Goal: Information Seeking & Learning: Learn about a topic

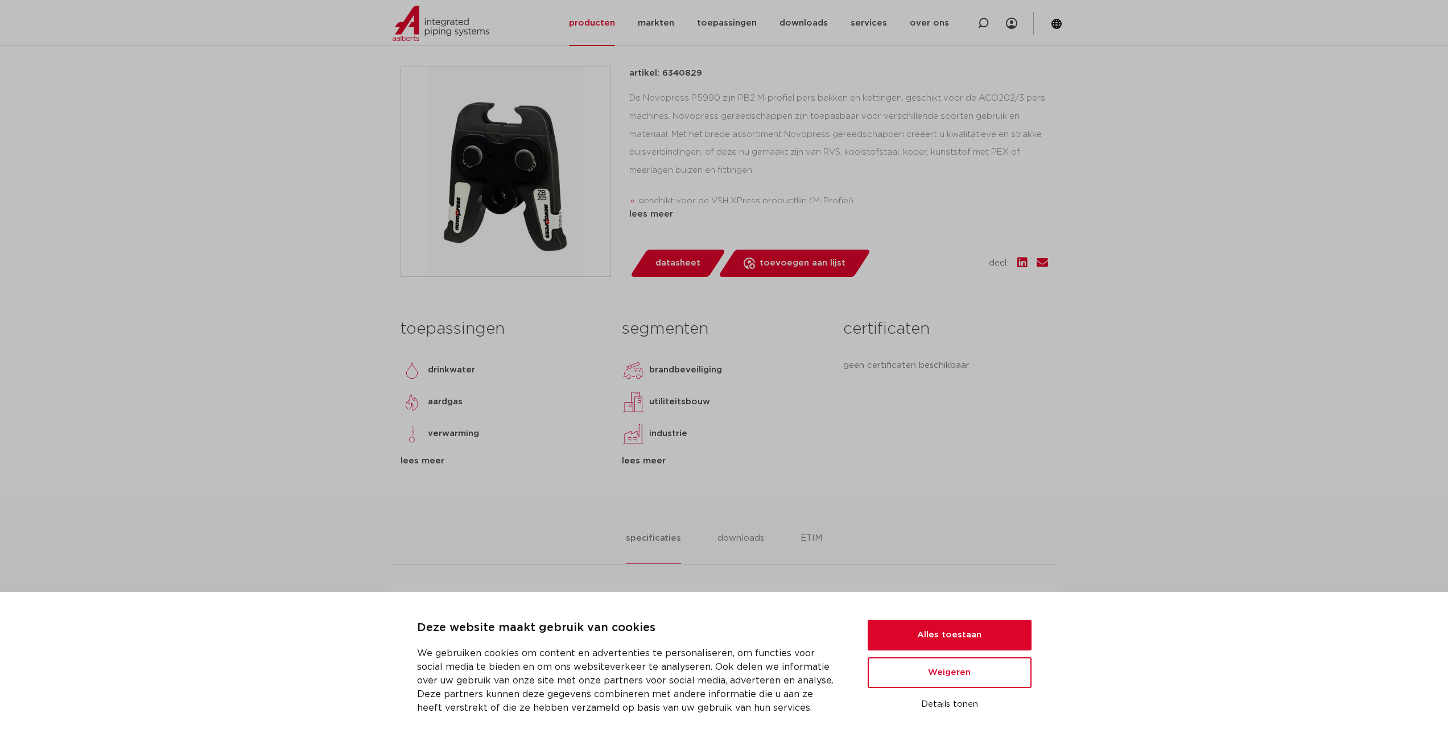
scroll to position [114, 0]
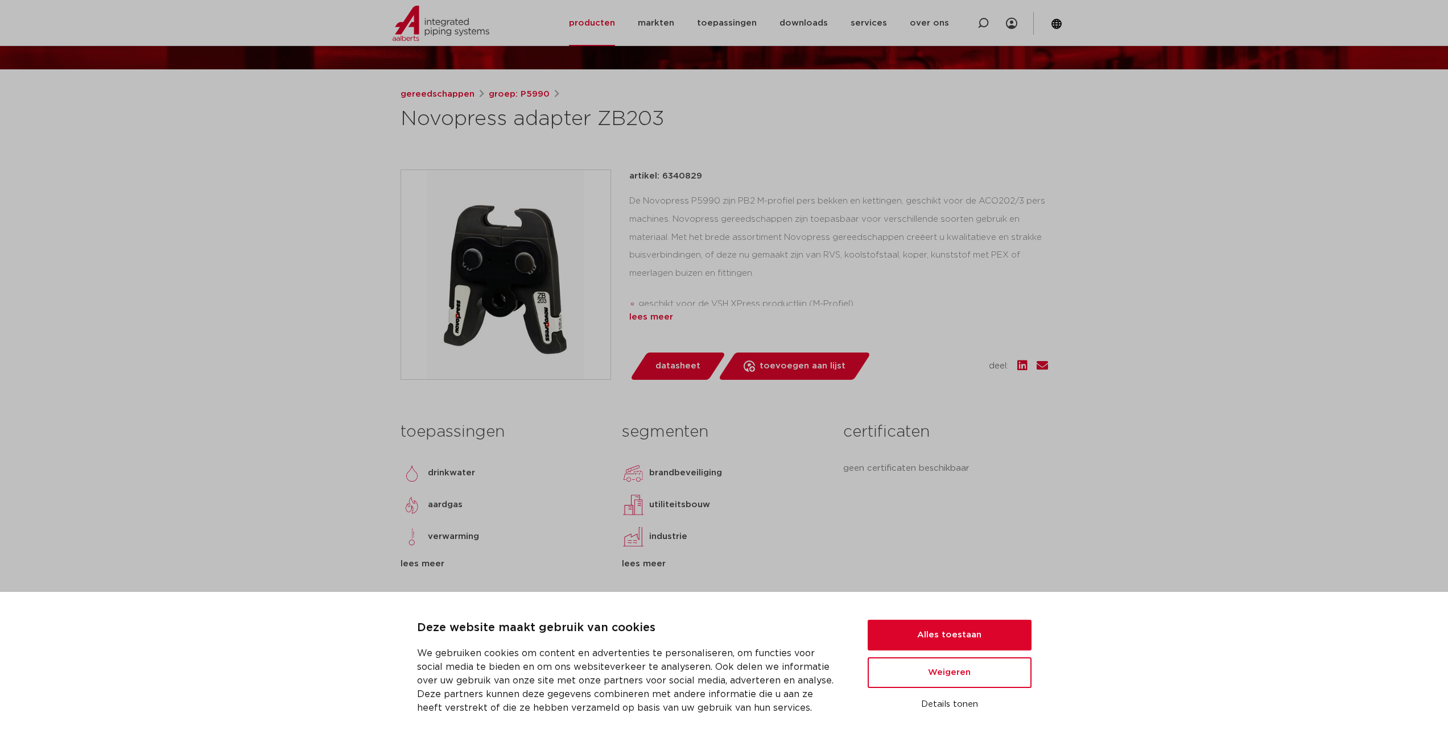
click at [654, 320] on div "lees meer" at bounding box center [838, 318] width 419 height 14
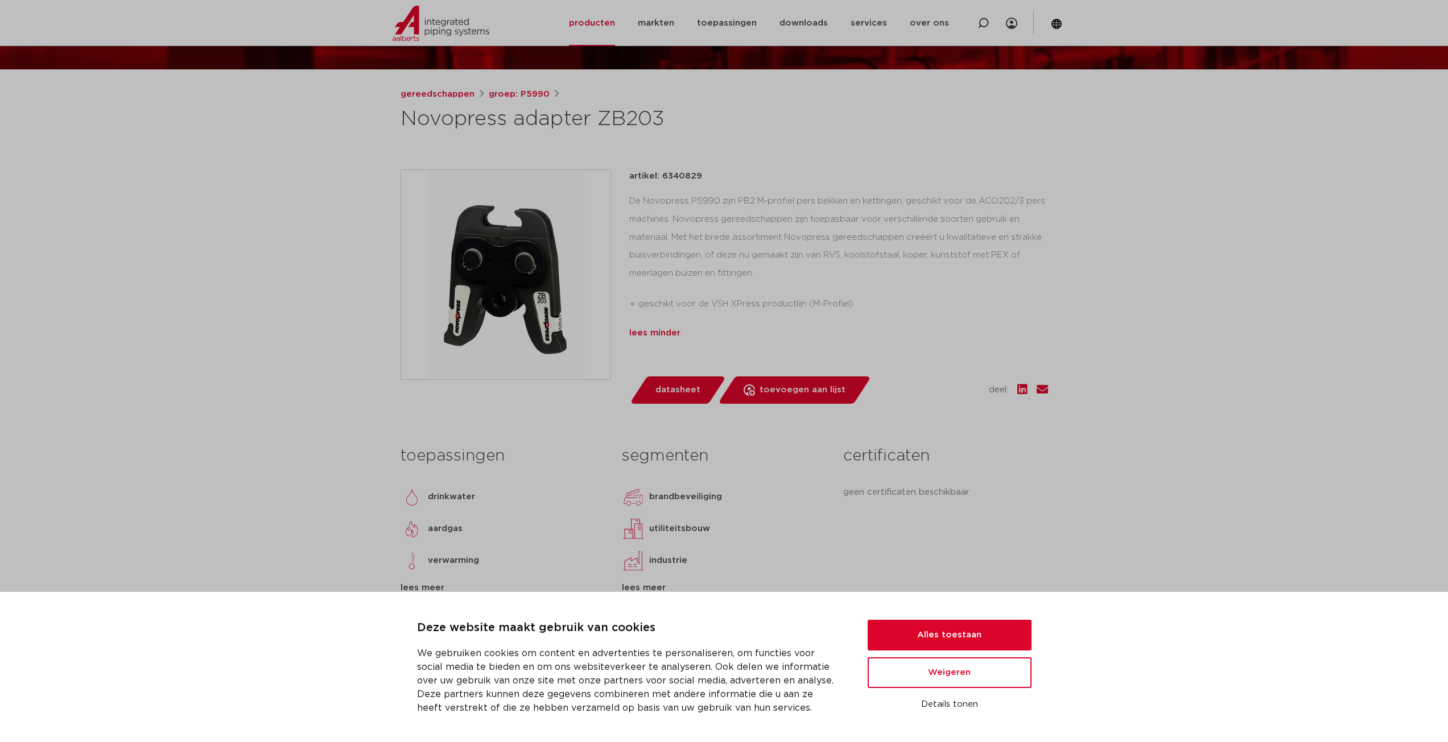
click at [655, 336] on div "lees minder" at bounding box center [838, 334] width 419 height 14
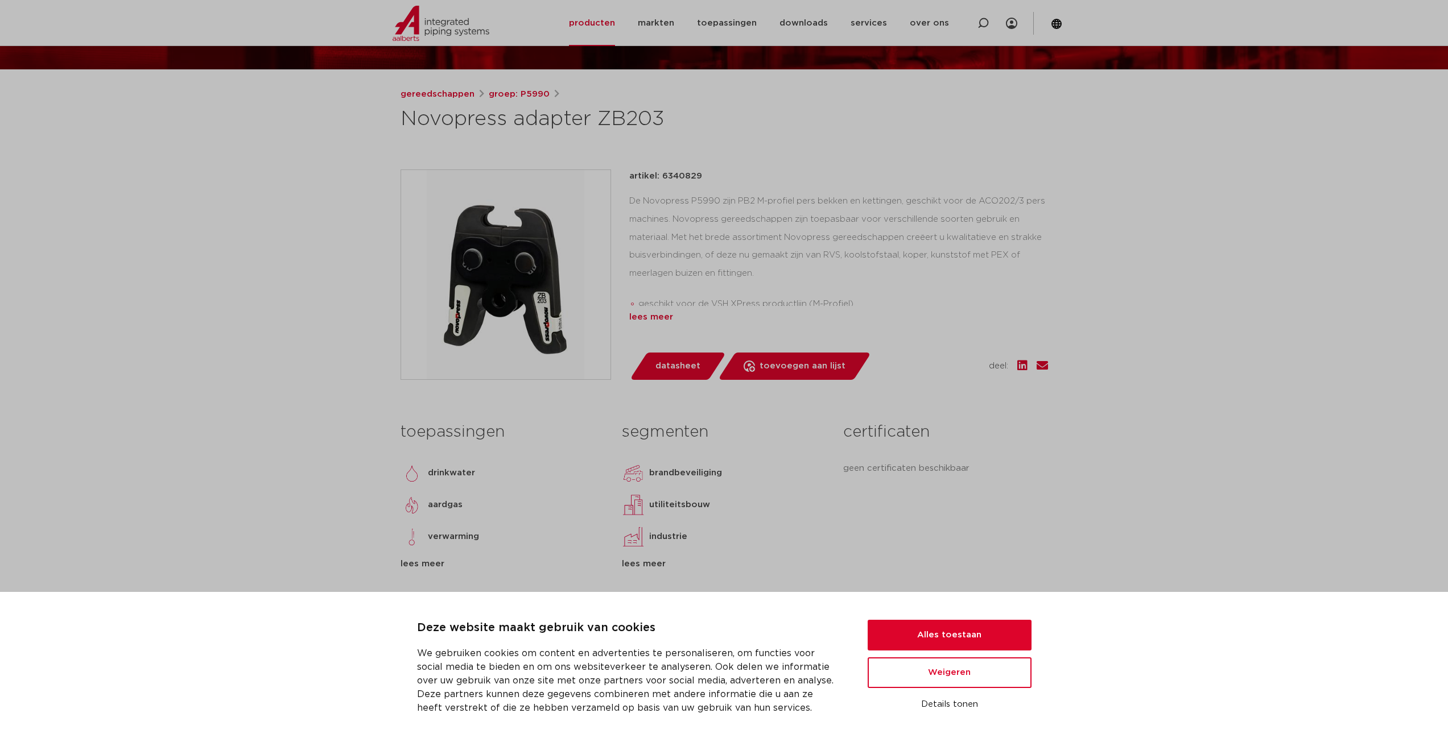
click at [662, 315] on div "lees meer" at bounding box center [838, 318] width 419 height 14
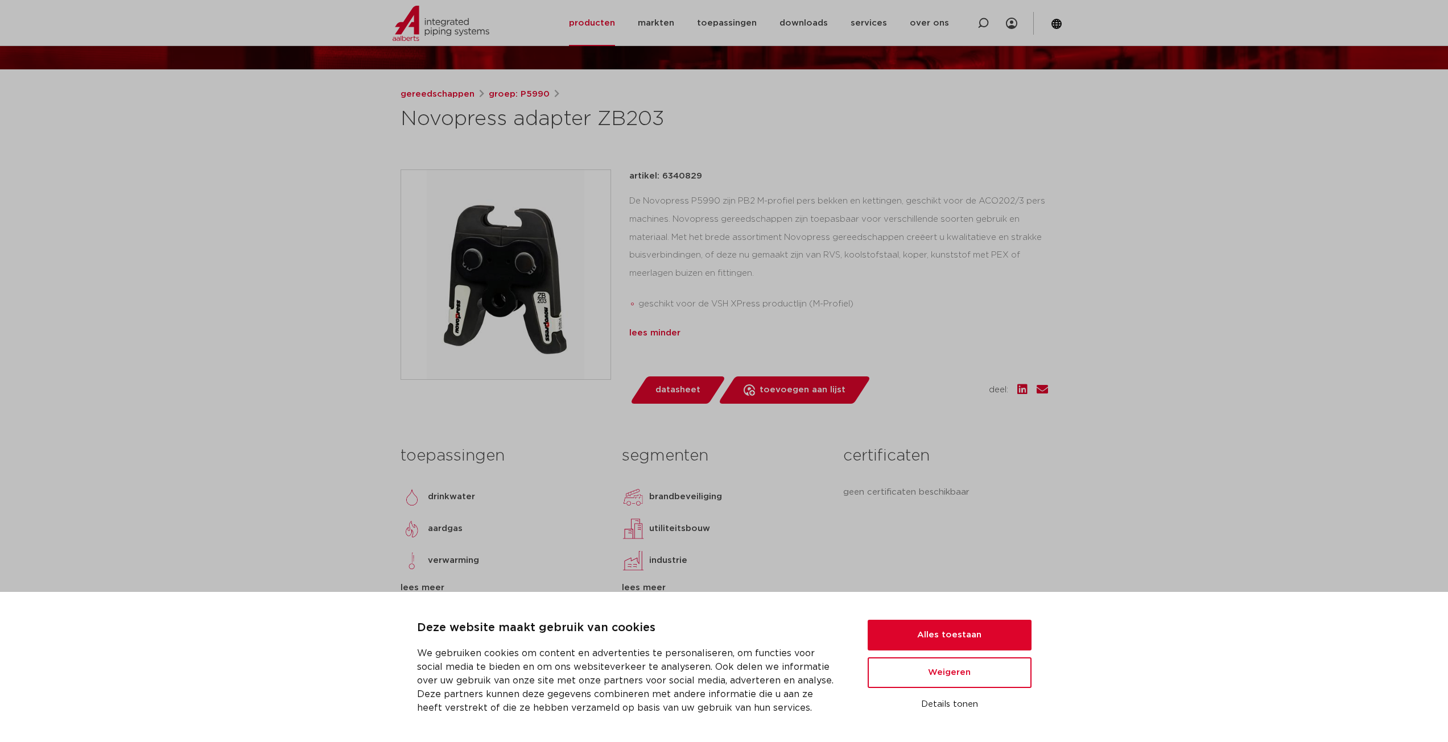
click at [657, 333] on div "lees minder" at bounding box center [838, 334] width 419 height 14
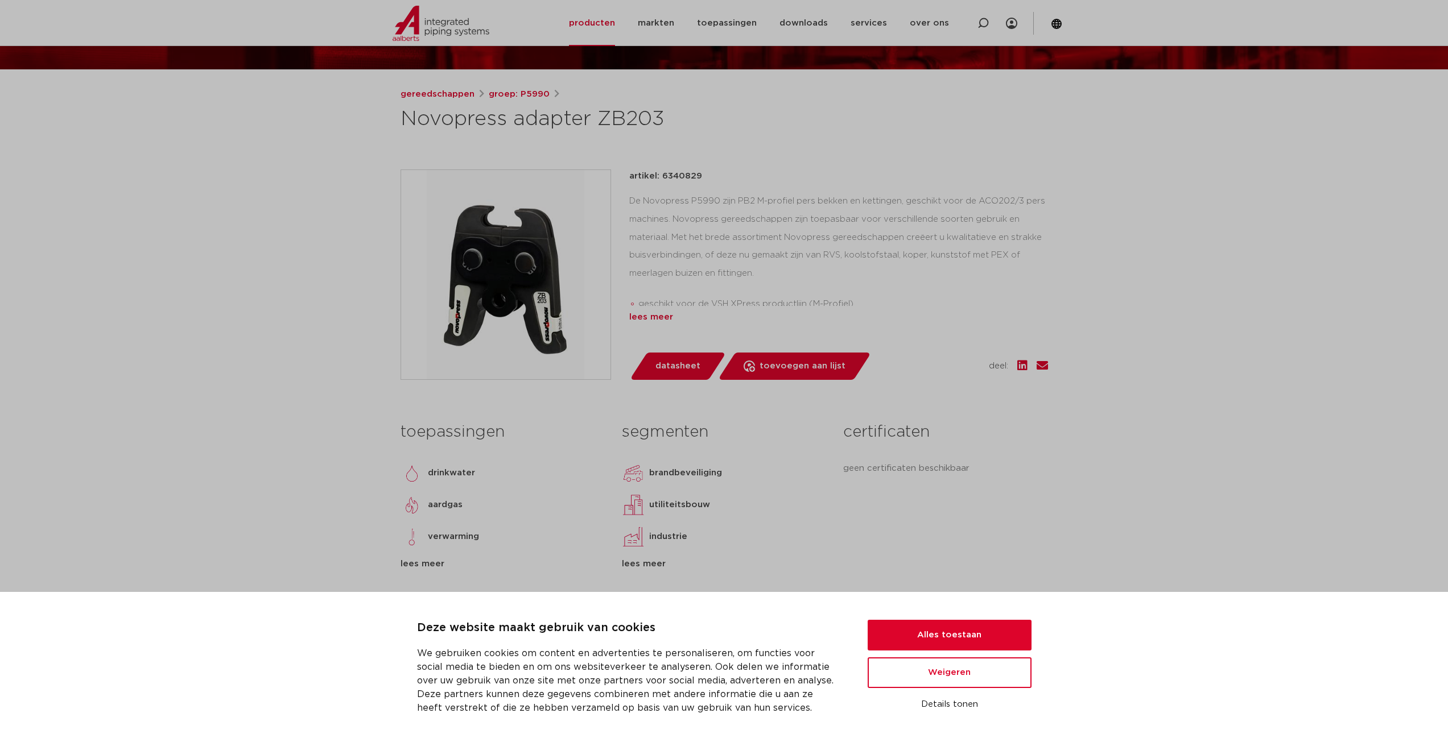
click at [662, 320] on div "lees meer" at bounding box center [838, 318] width 419 height 14
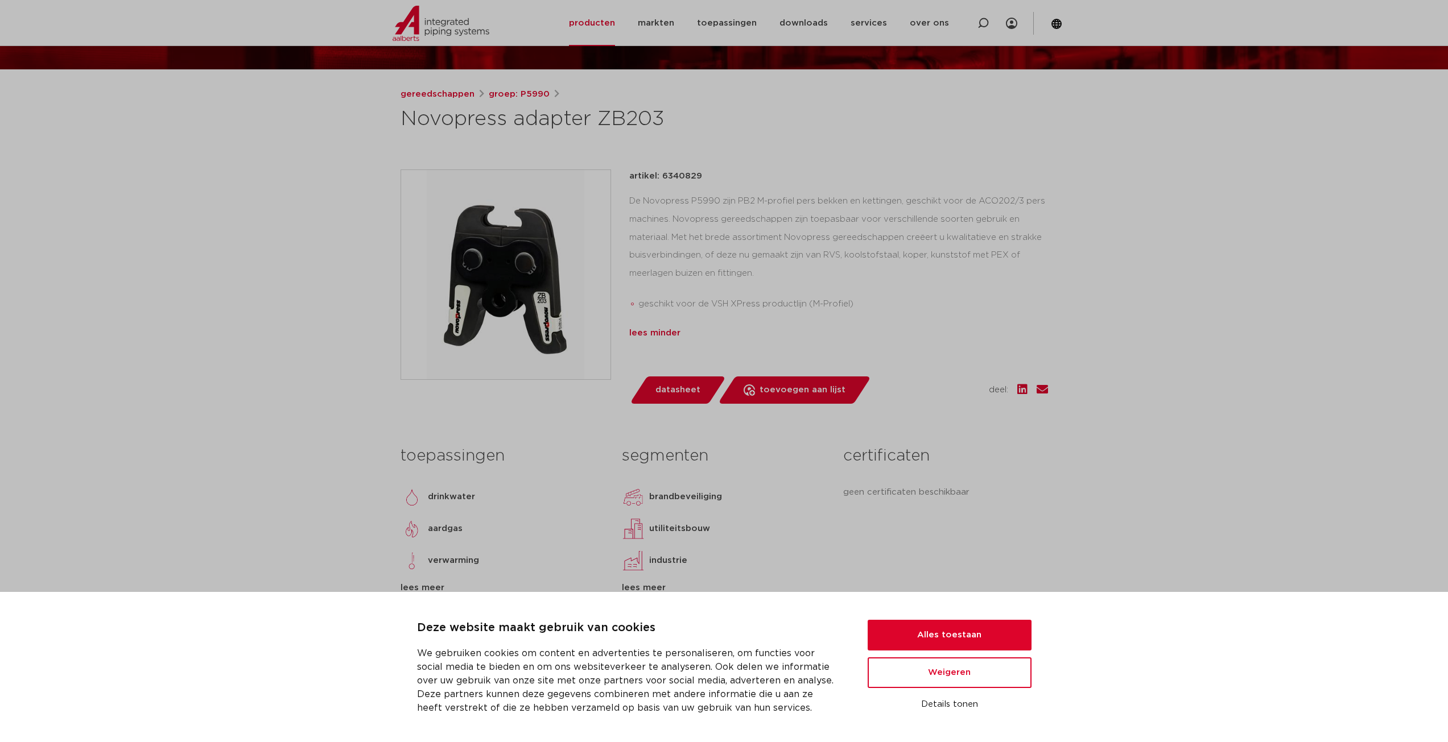
click at [661, 332] on div "lees minder" at bounding box center [838, 334] width 419 height 14
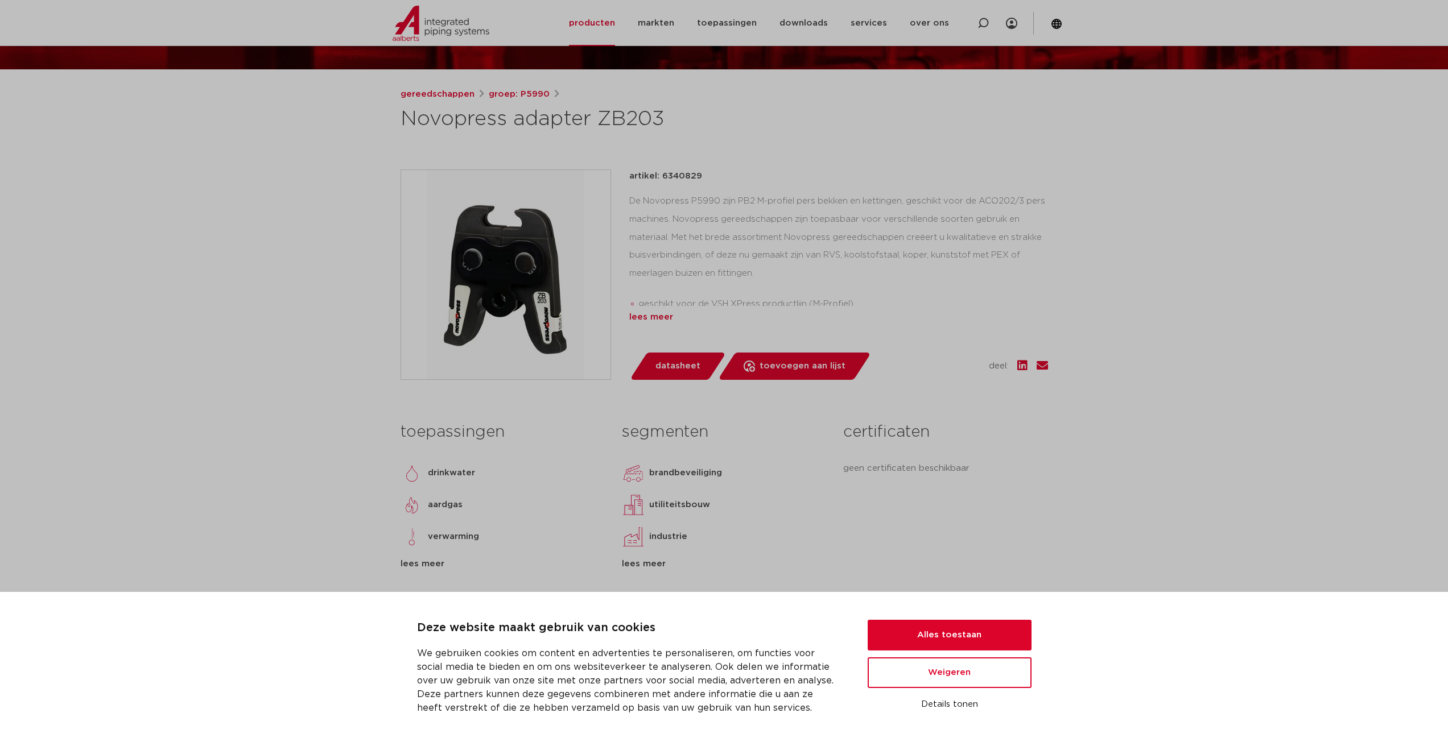
click at [661, 322] on div "lees meer" at bounding box center [838, 318] width 419 height 14
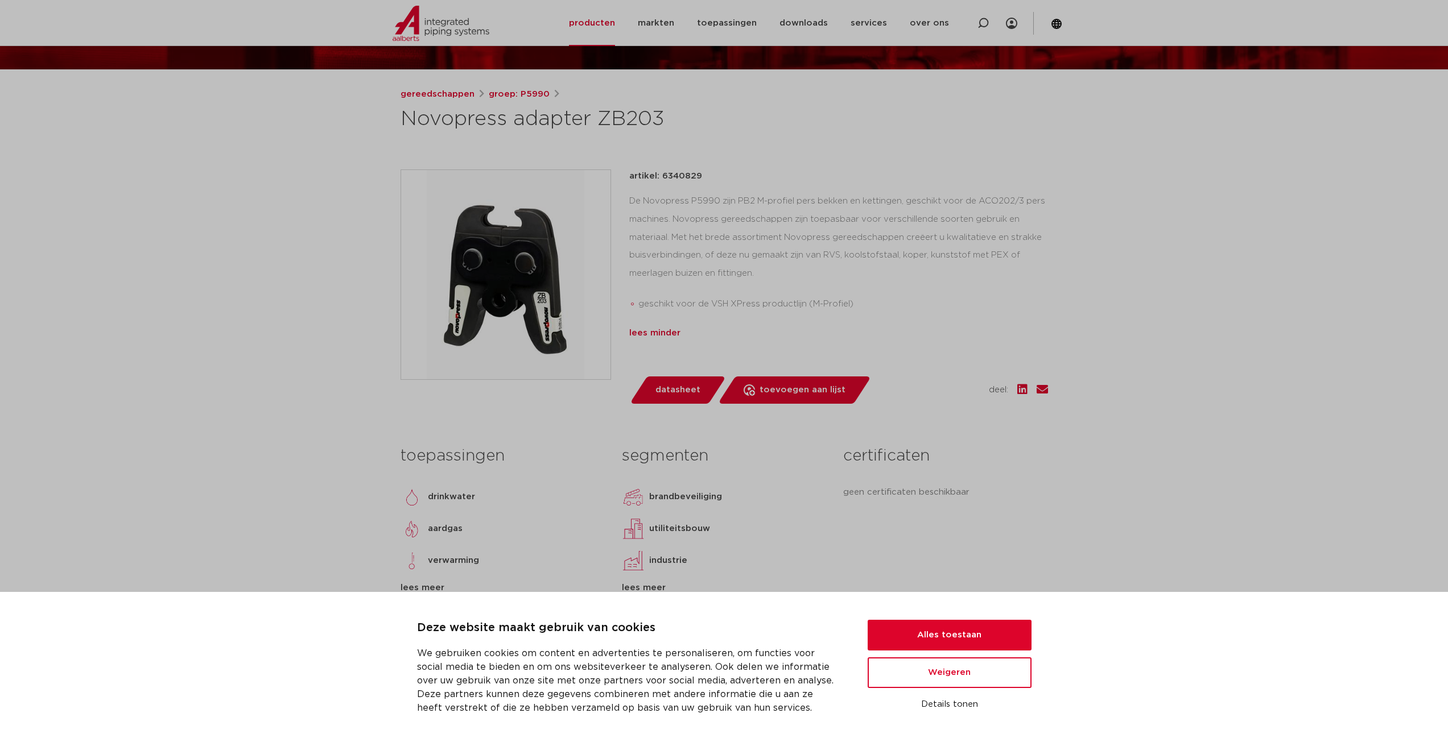
click at [657, 336] on div "lees minder" at bounding box center [838, 334] width 419 height 14
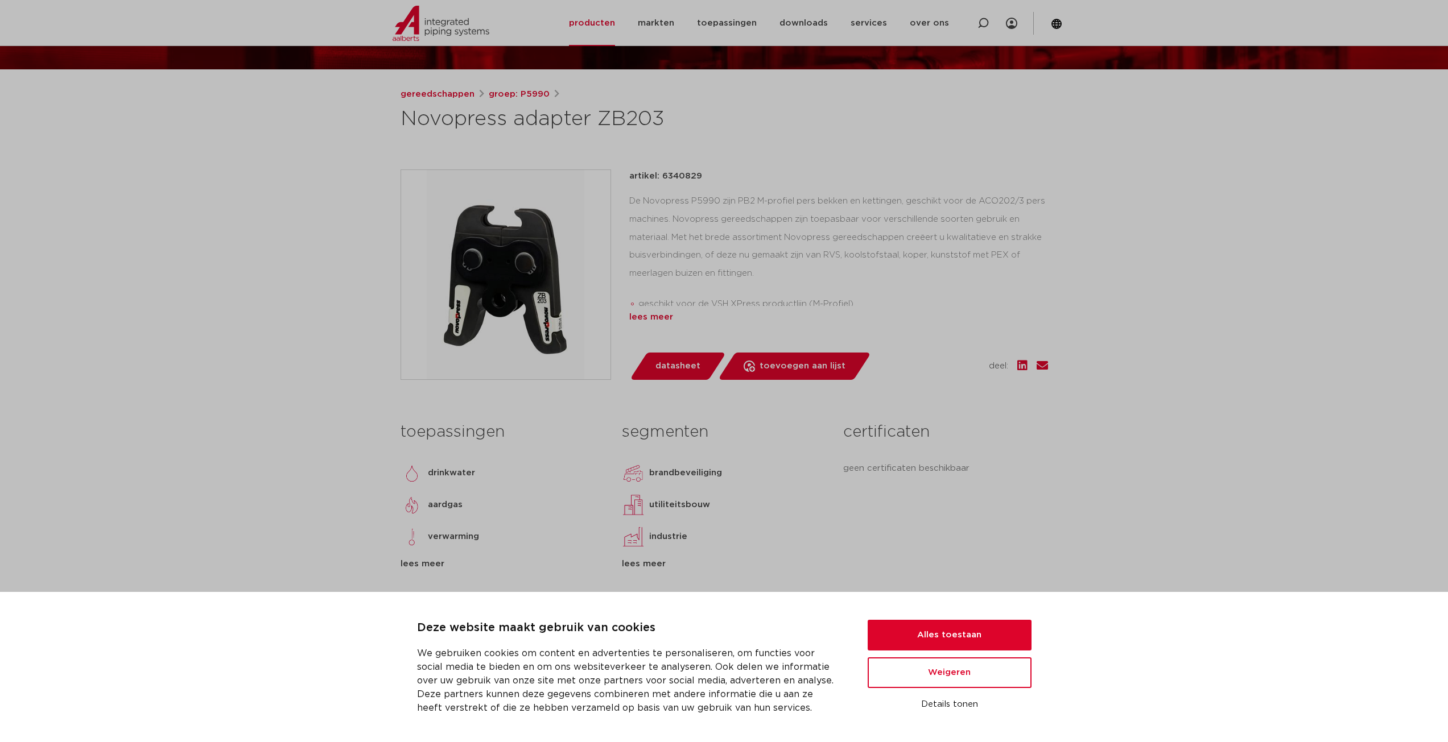
click at [659, 320] on div "lees meer" at bounding box center [838, 318] width 419 height 14
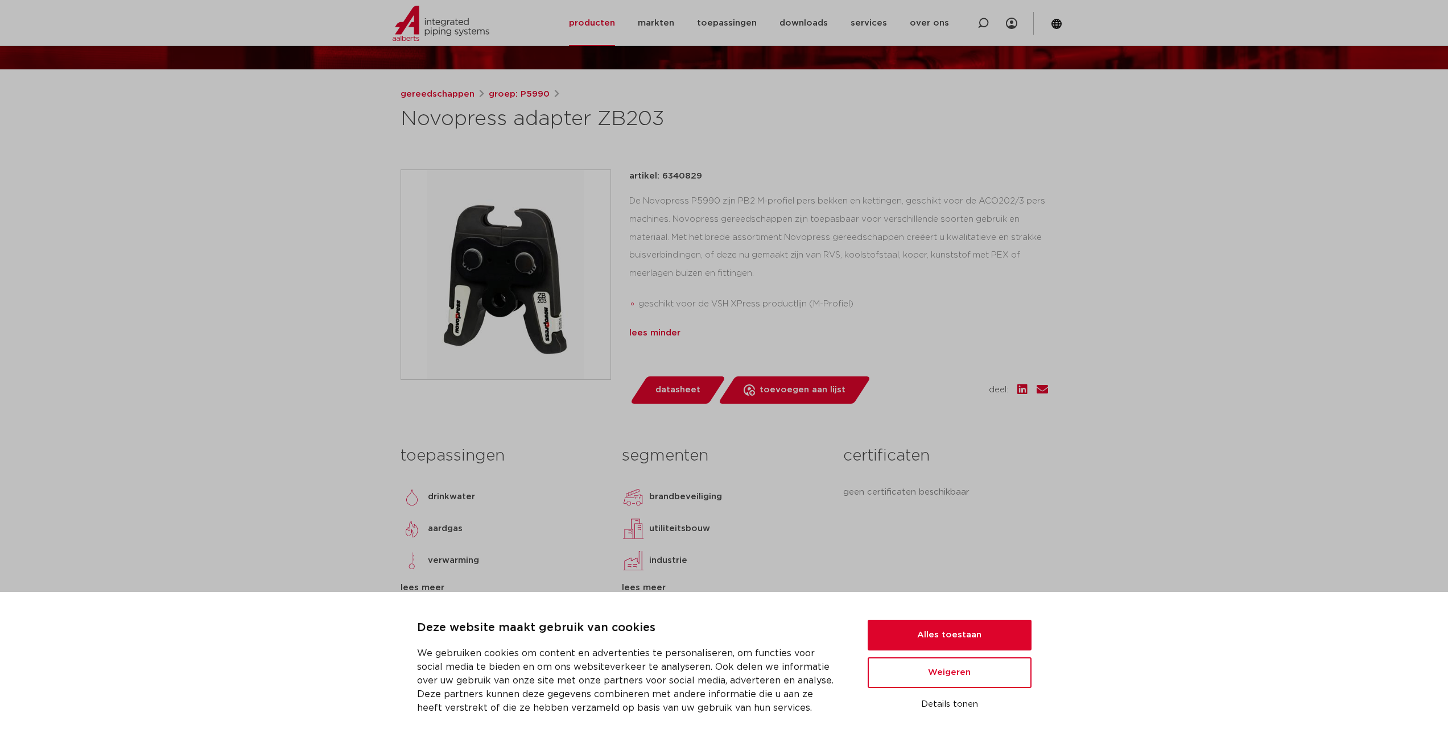
click at [658, 333] on div "lees minder" at bounding box center [838, 334] width 419 height 14
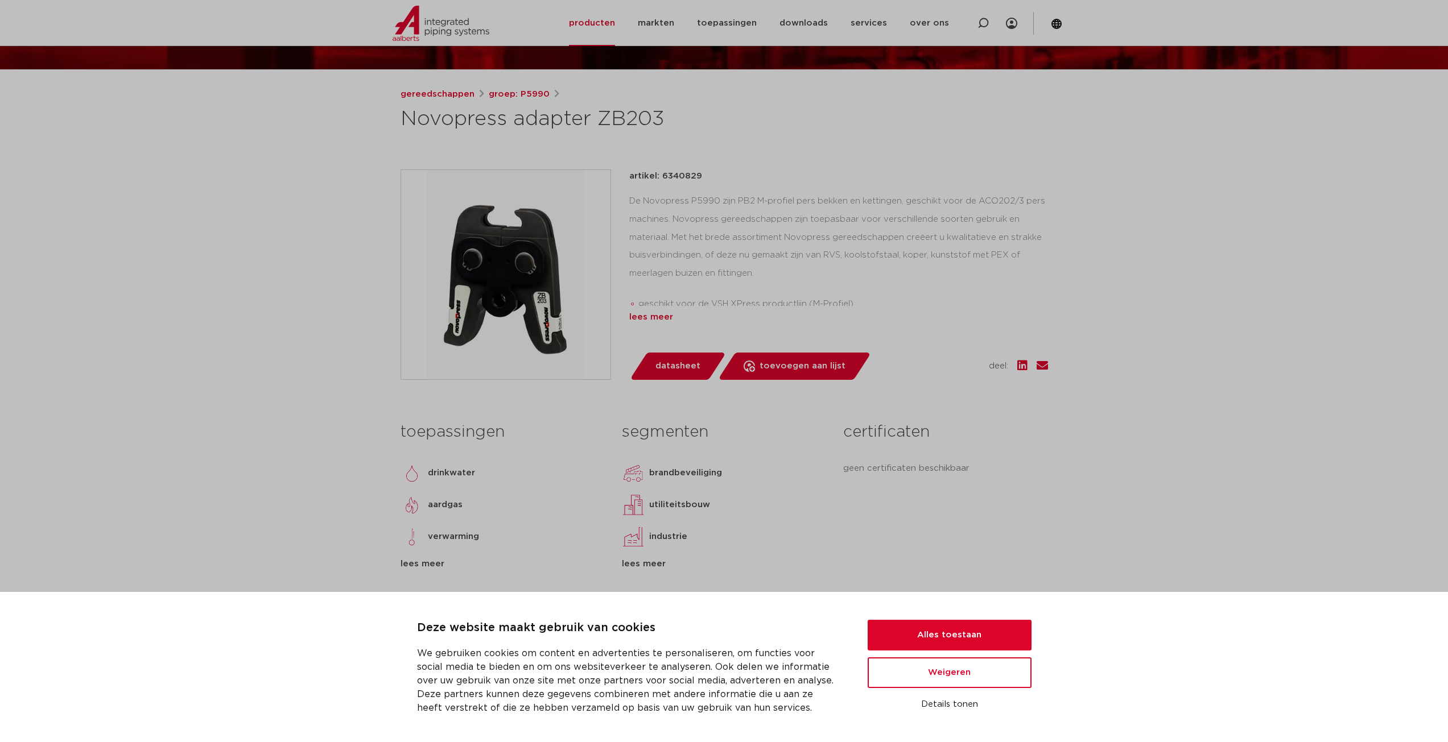
click at [659, 320] on div "lees meer" at bounding box center [838, 318] width 419 height 14
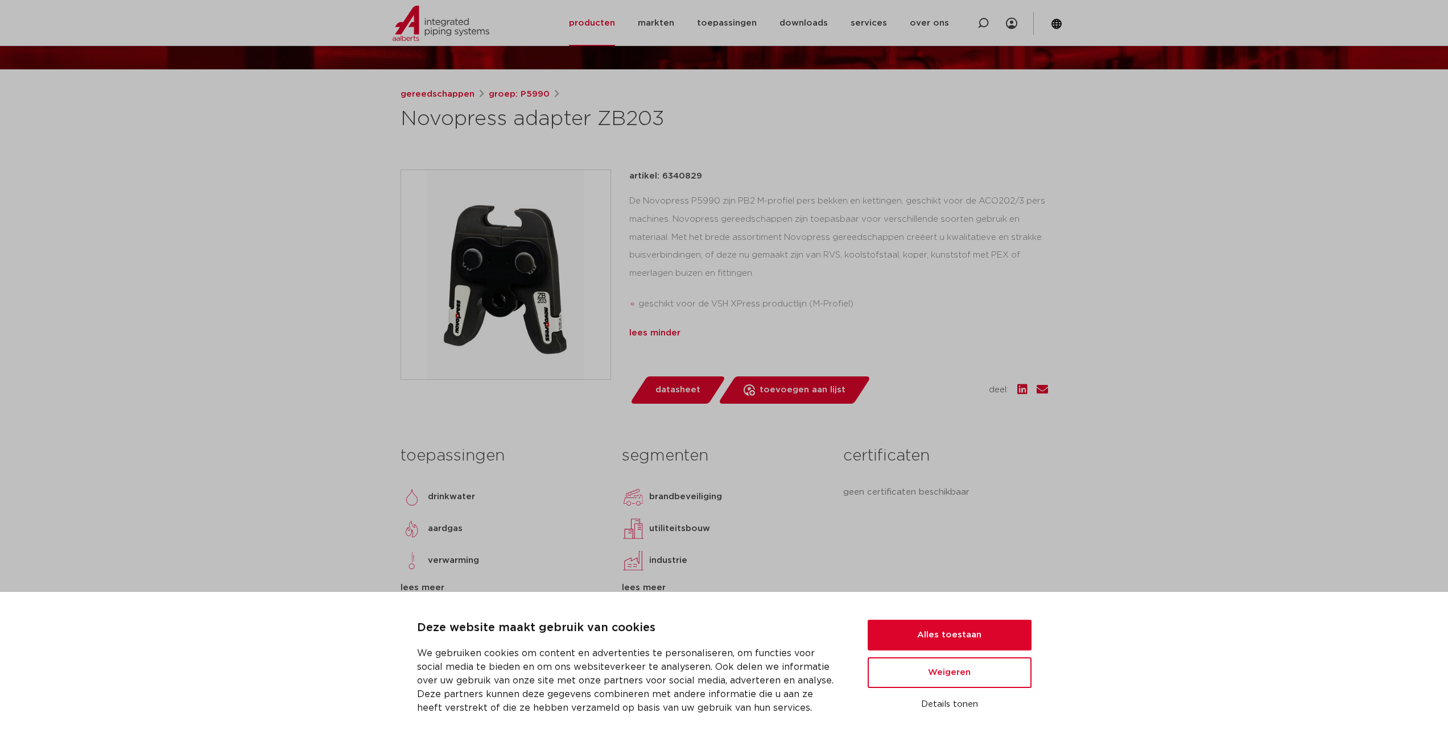
click at [659, 332] on div "lees minder" at bounding box center [838, 334] width 419 height 14
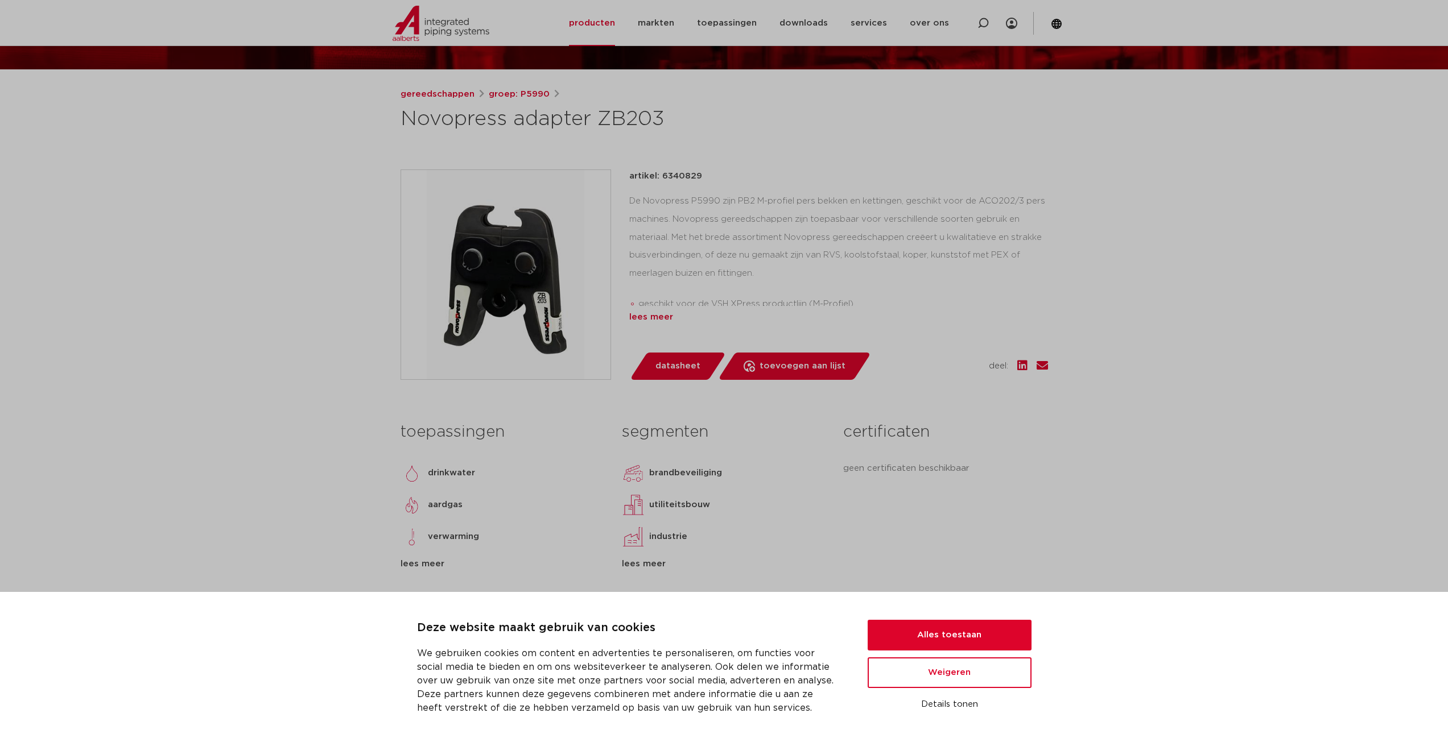
click at [660, 319] on div "lees meer" at bounding box center [838, 318] width 419 height 14
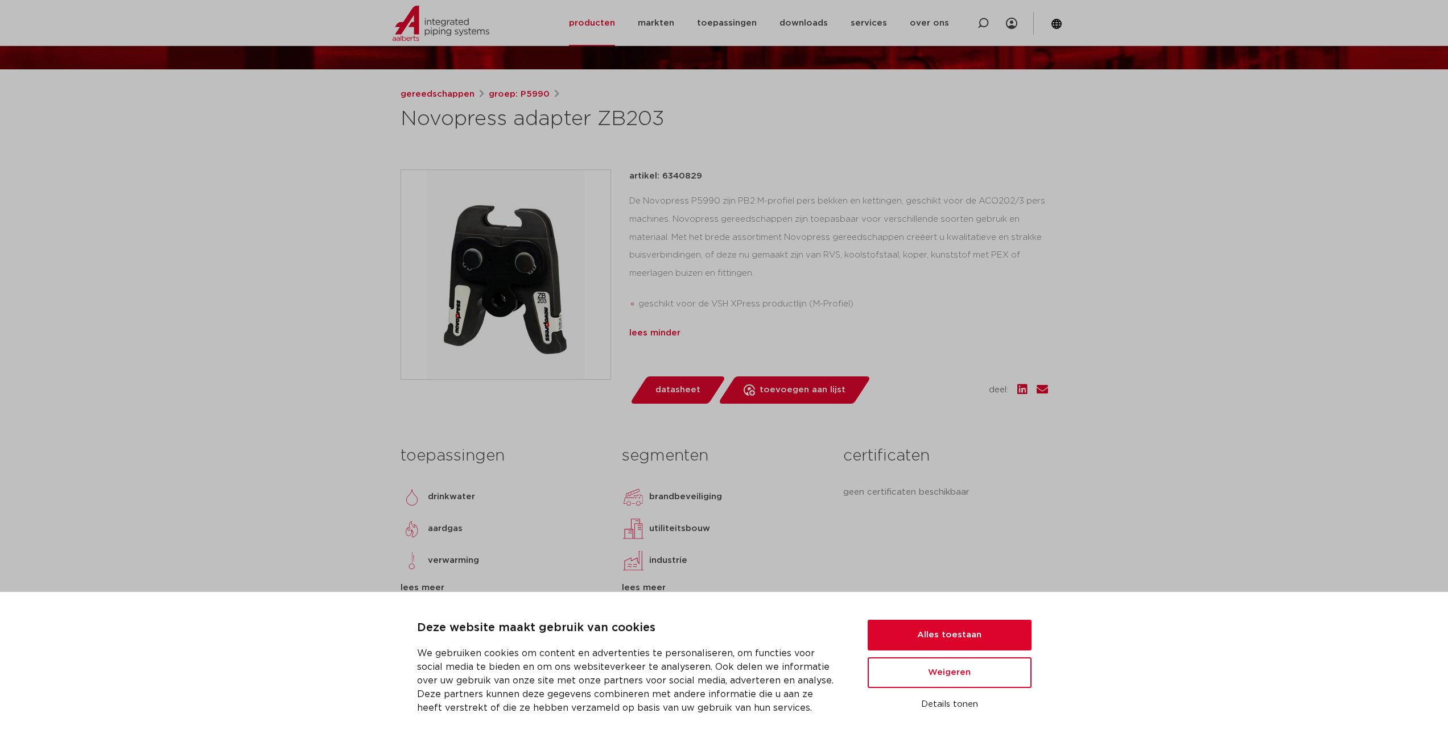
click at [659, 335] on div "lees minder" at bounding box center [838, 334] width 419 height 14
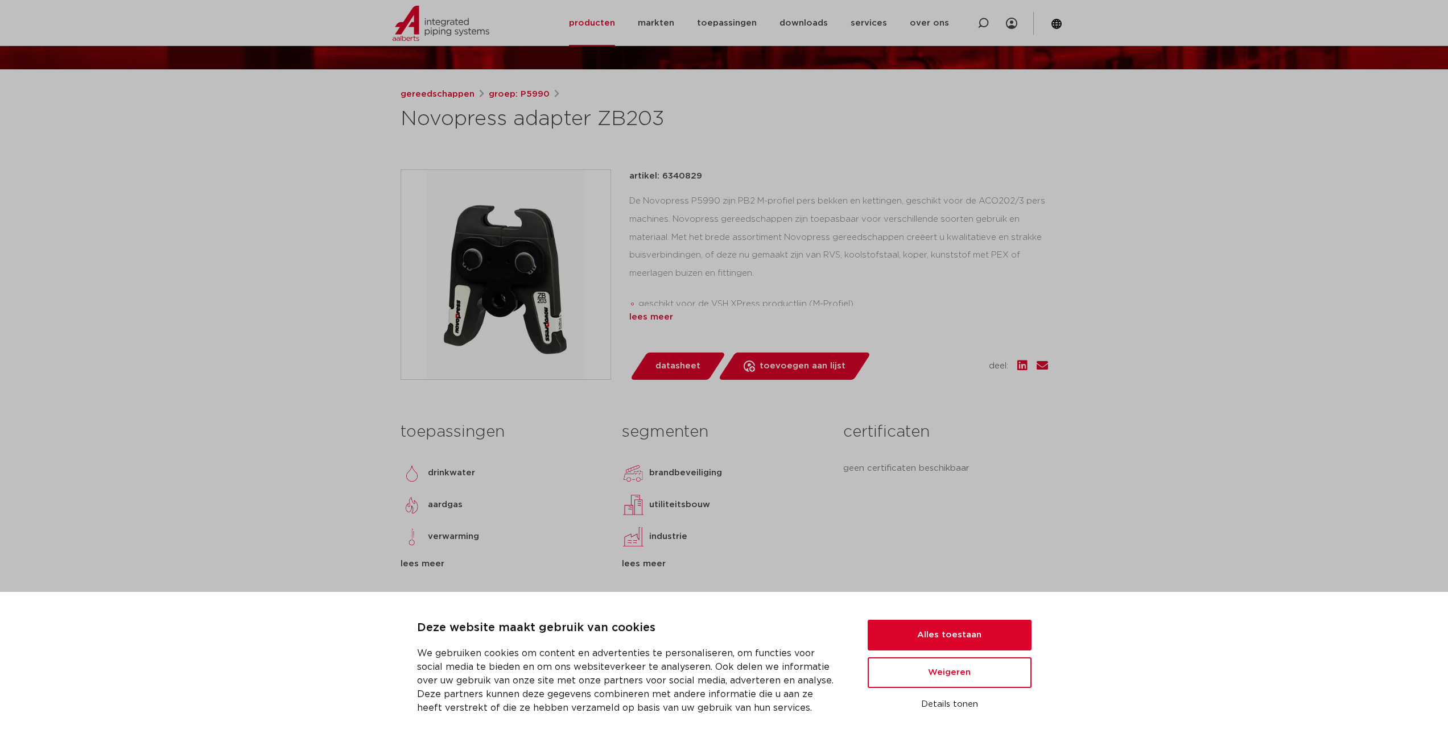
click at [661, 319] on div "lees meer" at bounding box center [838, 318] width 419 height 14
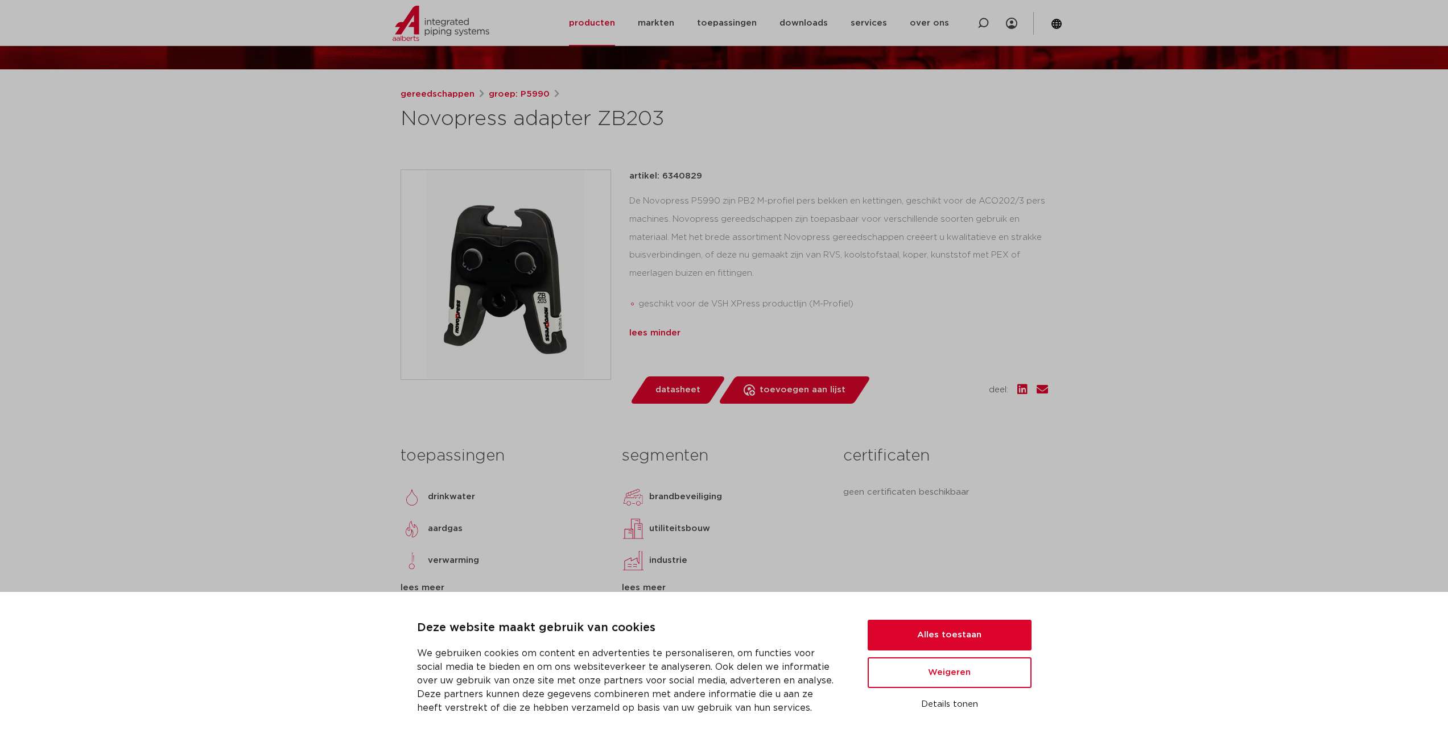
click at [661, 331] on div "lees minder" at bounding box center [838, 334] width 419 height 14
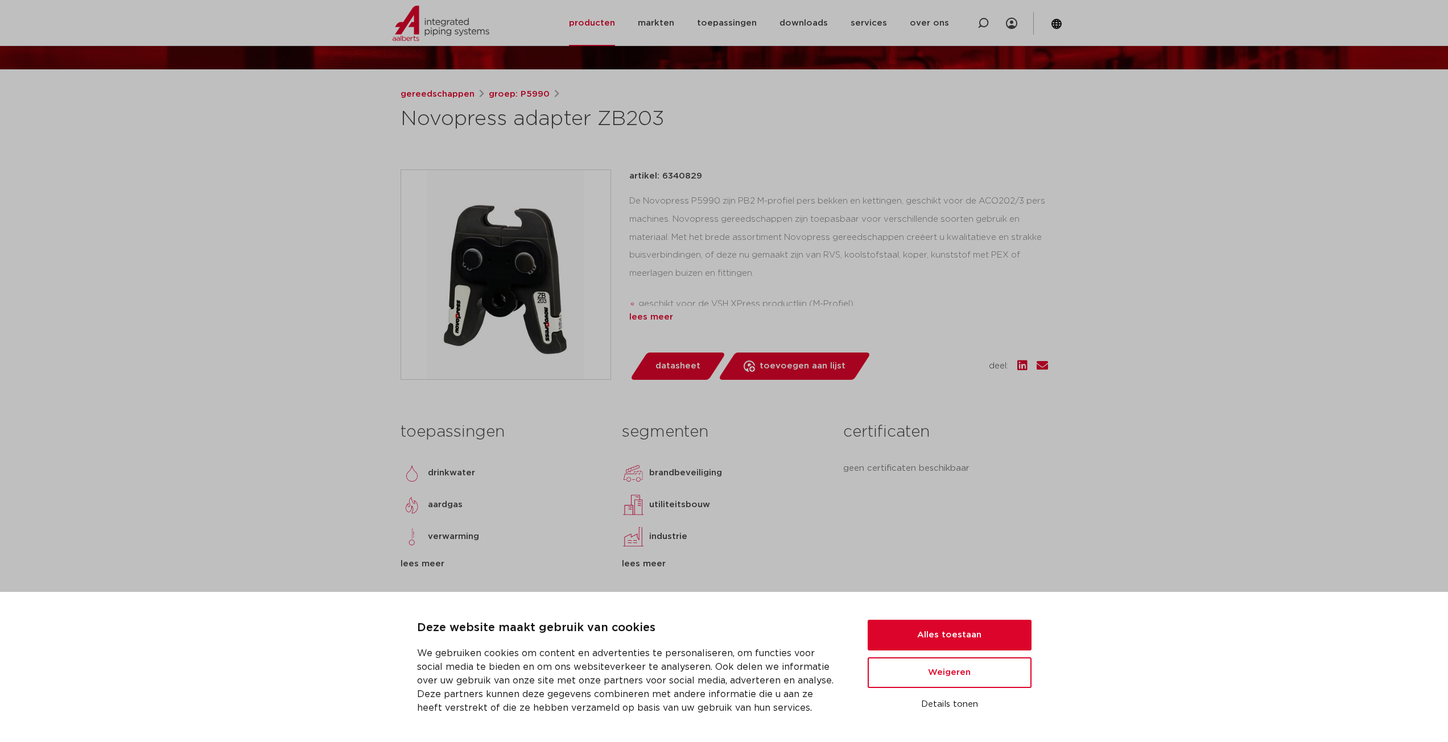
click at [661, 320] on div "lees meer" at bounding box center [838, 318] width 419 height 14
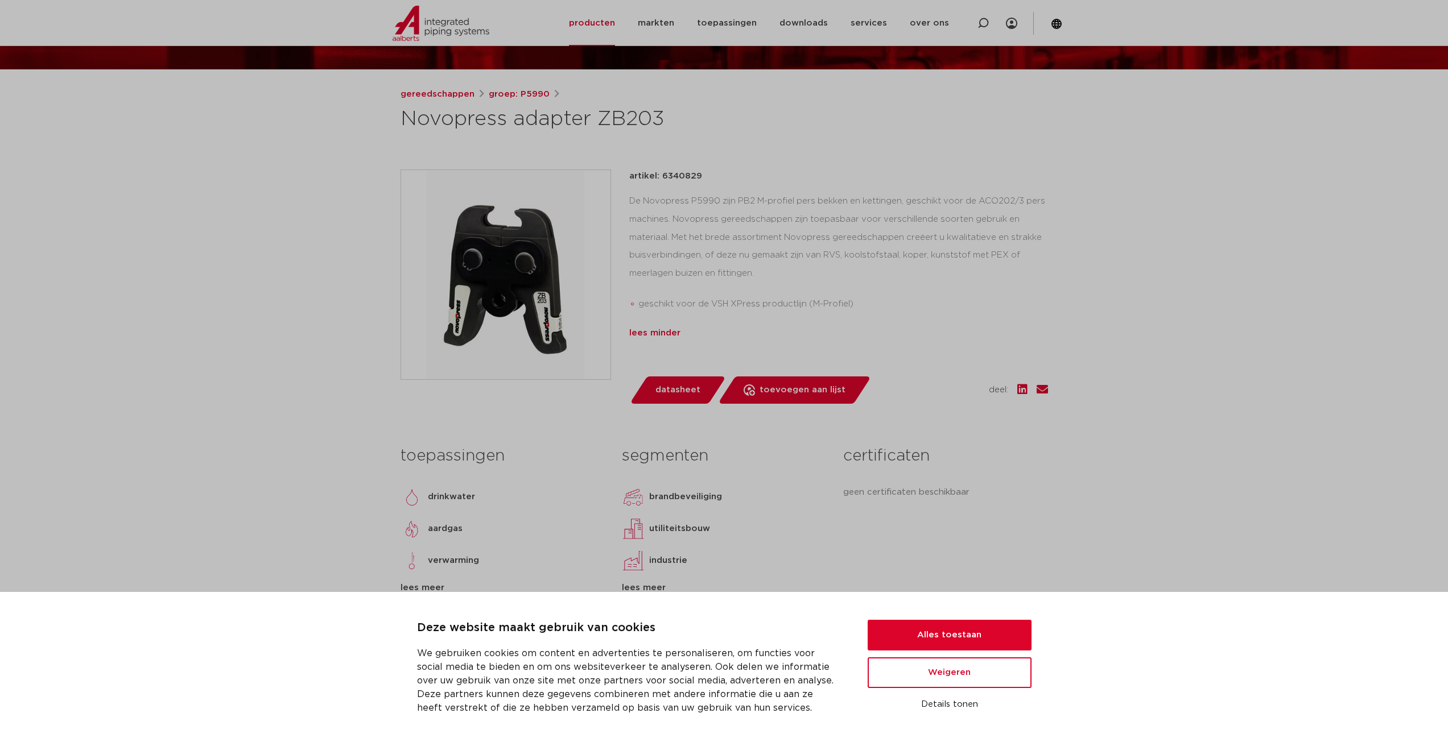
click at [661, 331] on div "lees minder" at bounding box center [838, 334] width 419 height 14
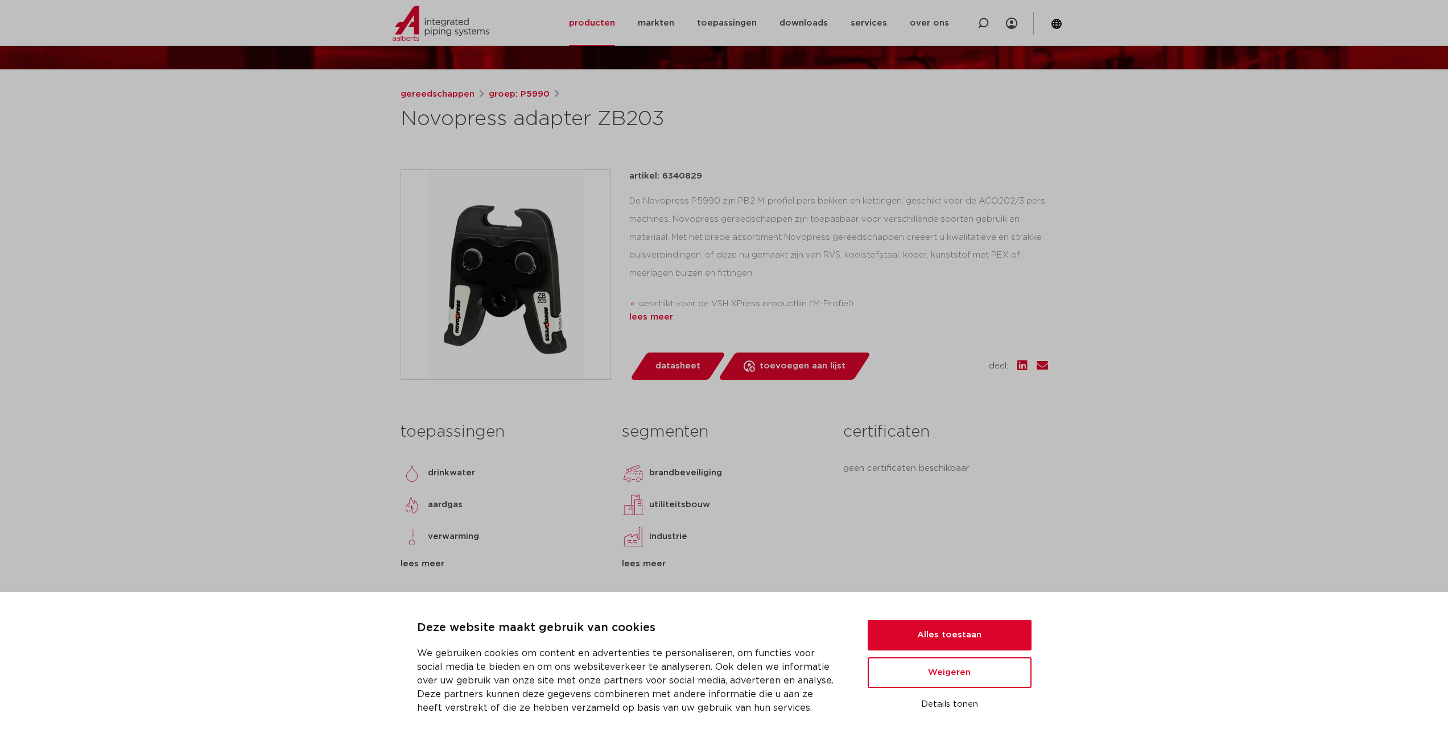
click at [661, 321] on div "lees meer" at bounding box center [838, 318] width 419 height 14
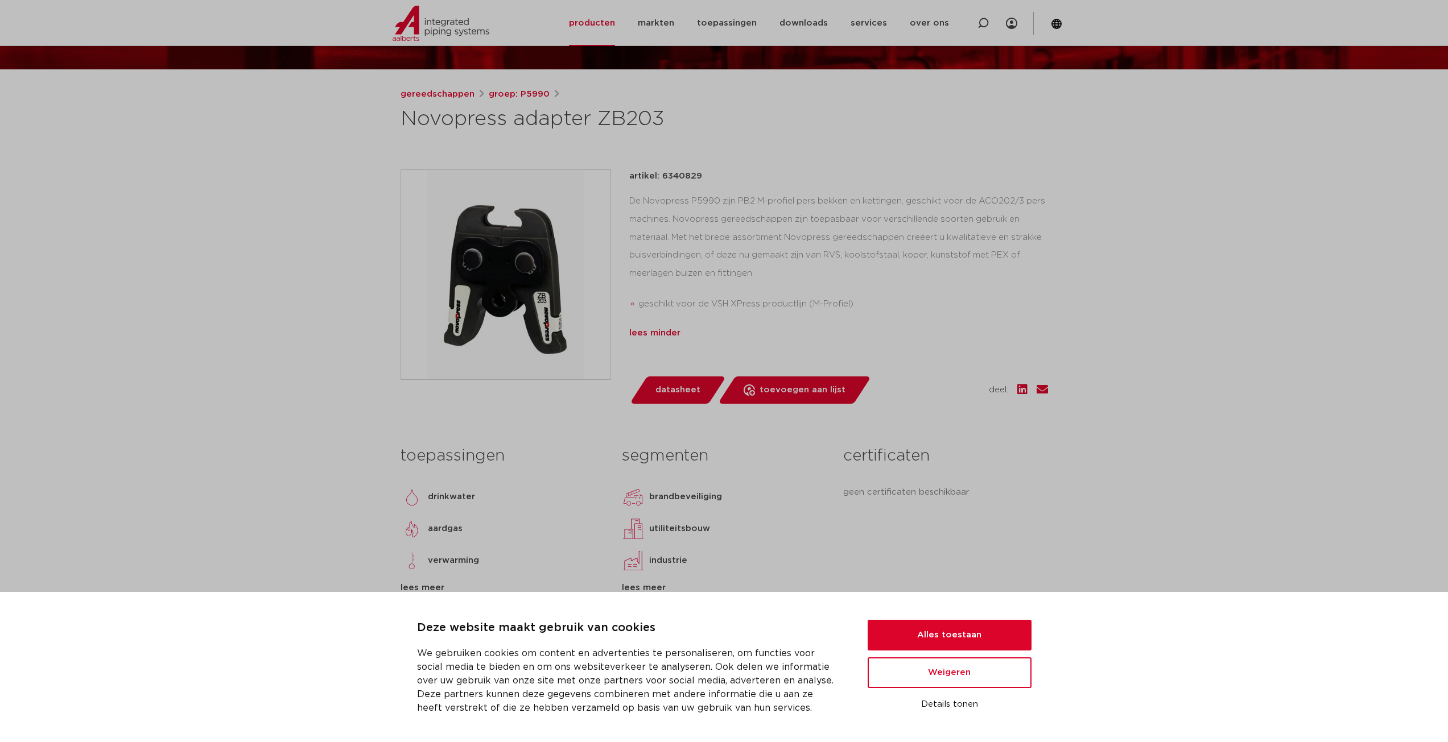
click at [660, 331] on div "lees minder" at bounding box center [838, 334] width 419 height 14
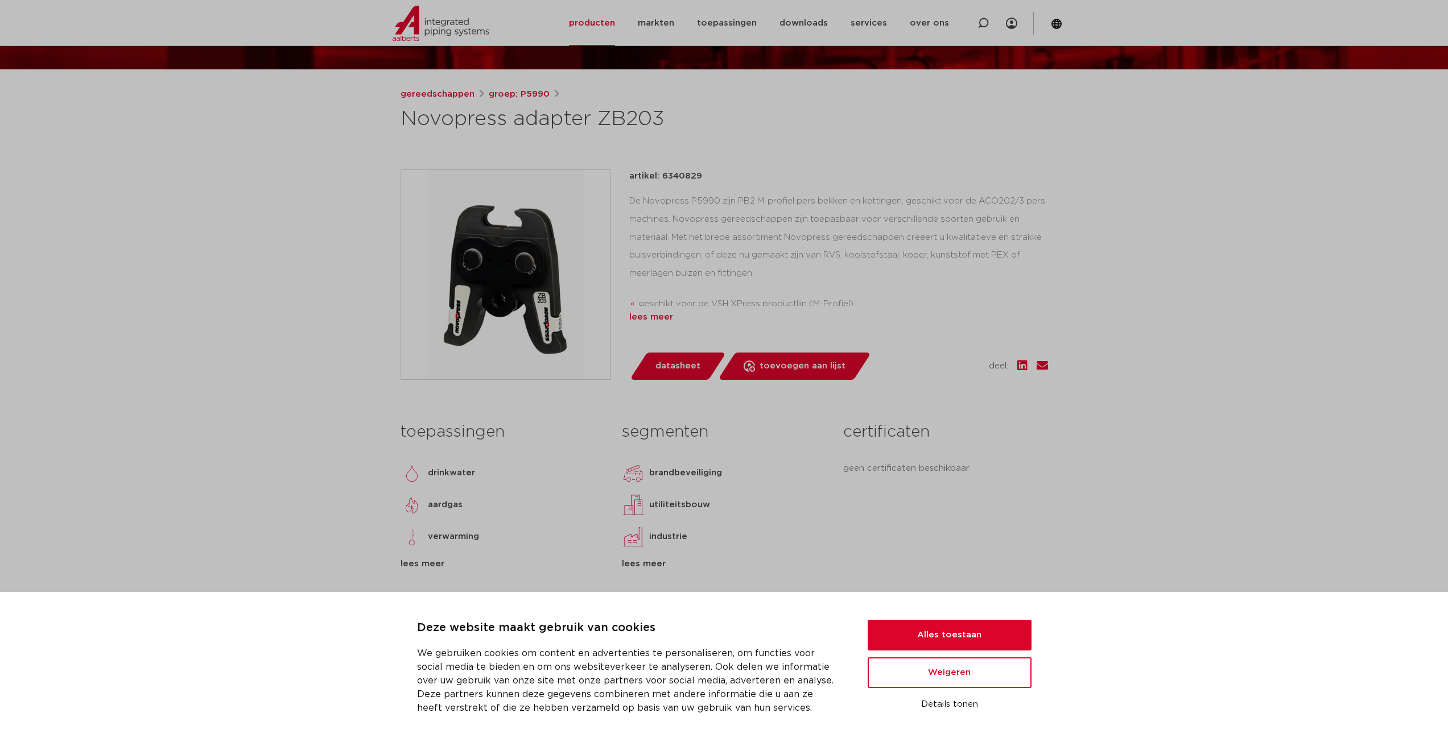
click at [661, 319] on div "lees meer" at bounding box center [838, 318] width 419 height 14
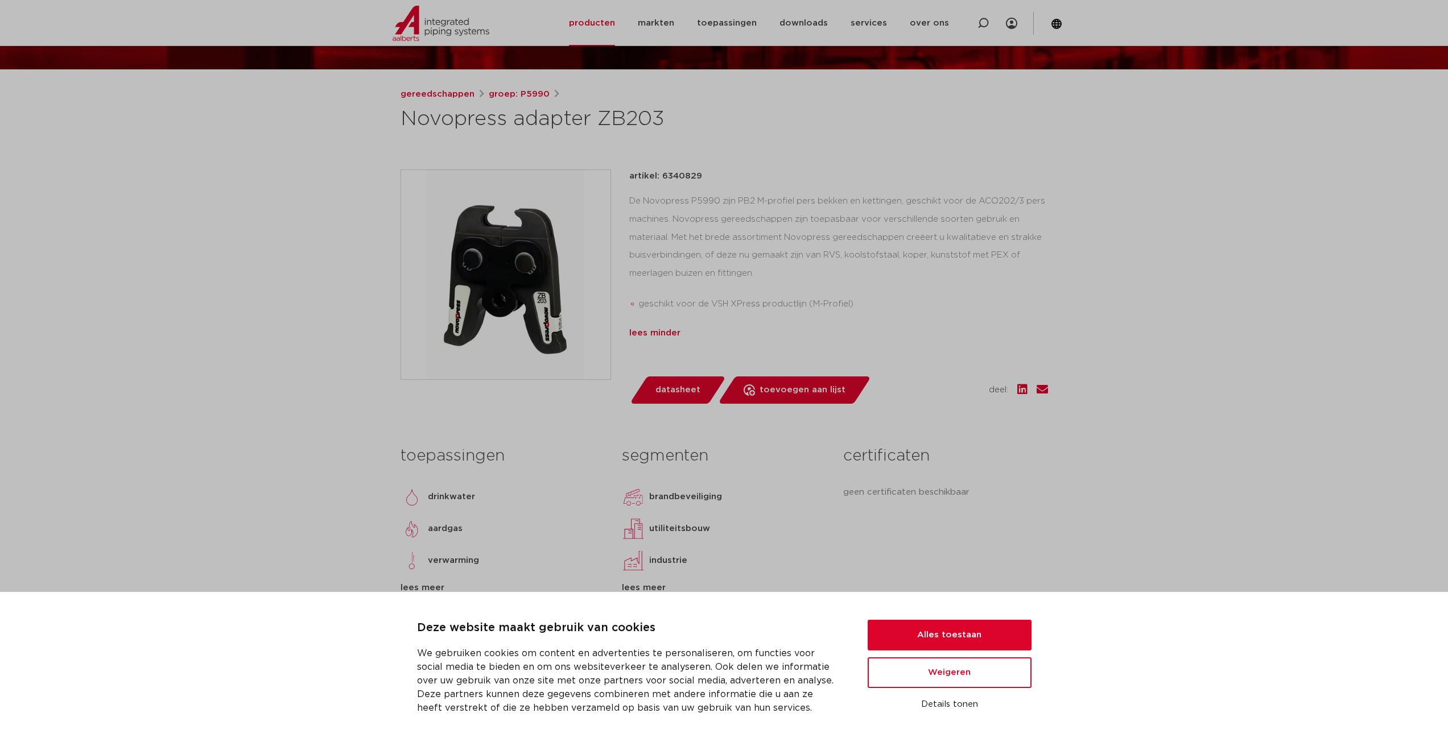
click at [661, 332] on div "lees minder" at bounding box center [838, 334] width 419 height 14
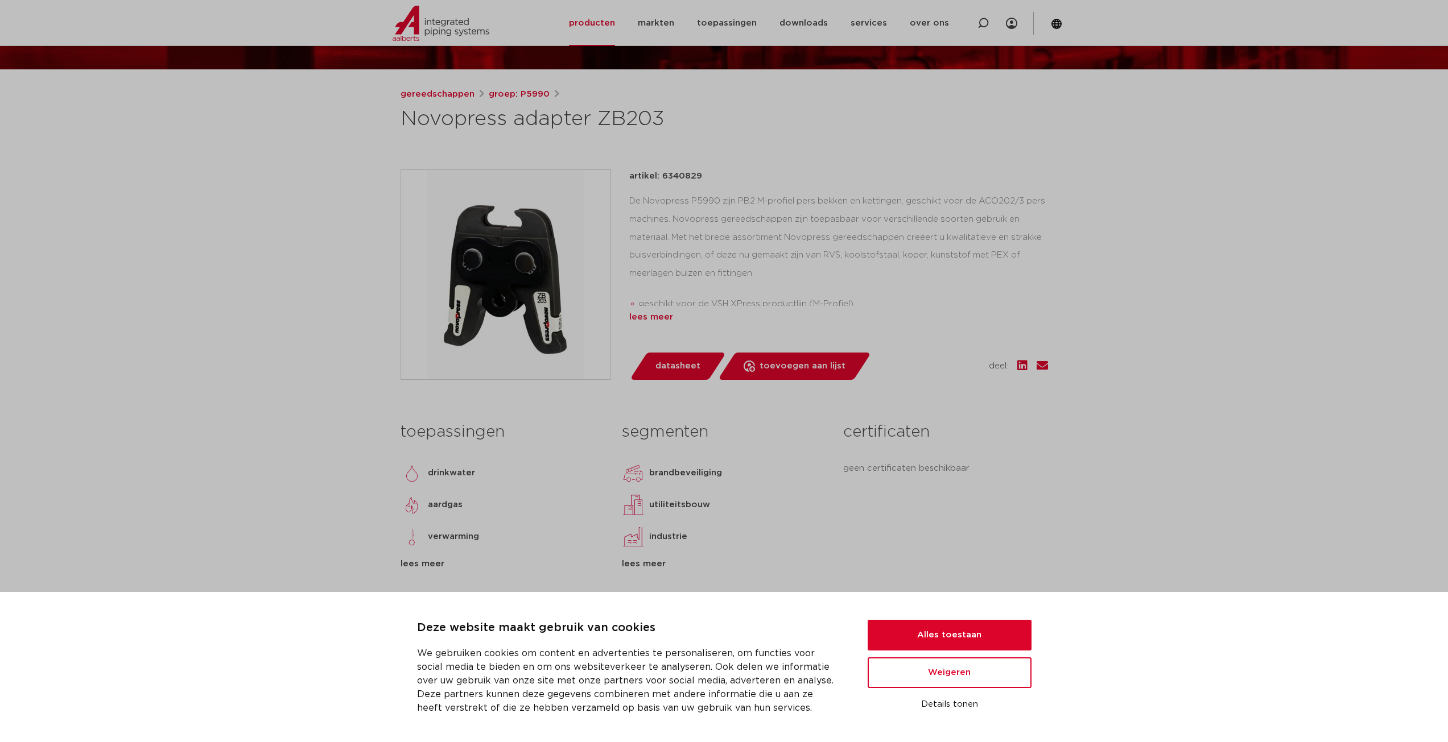
click at [661, 323] on div "lees meer" at bounding box center [838, 318] width 419 height 14
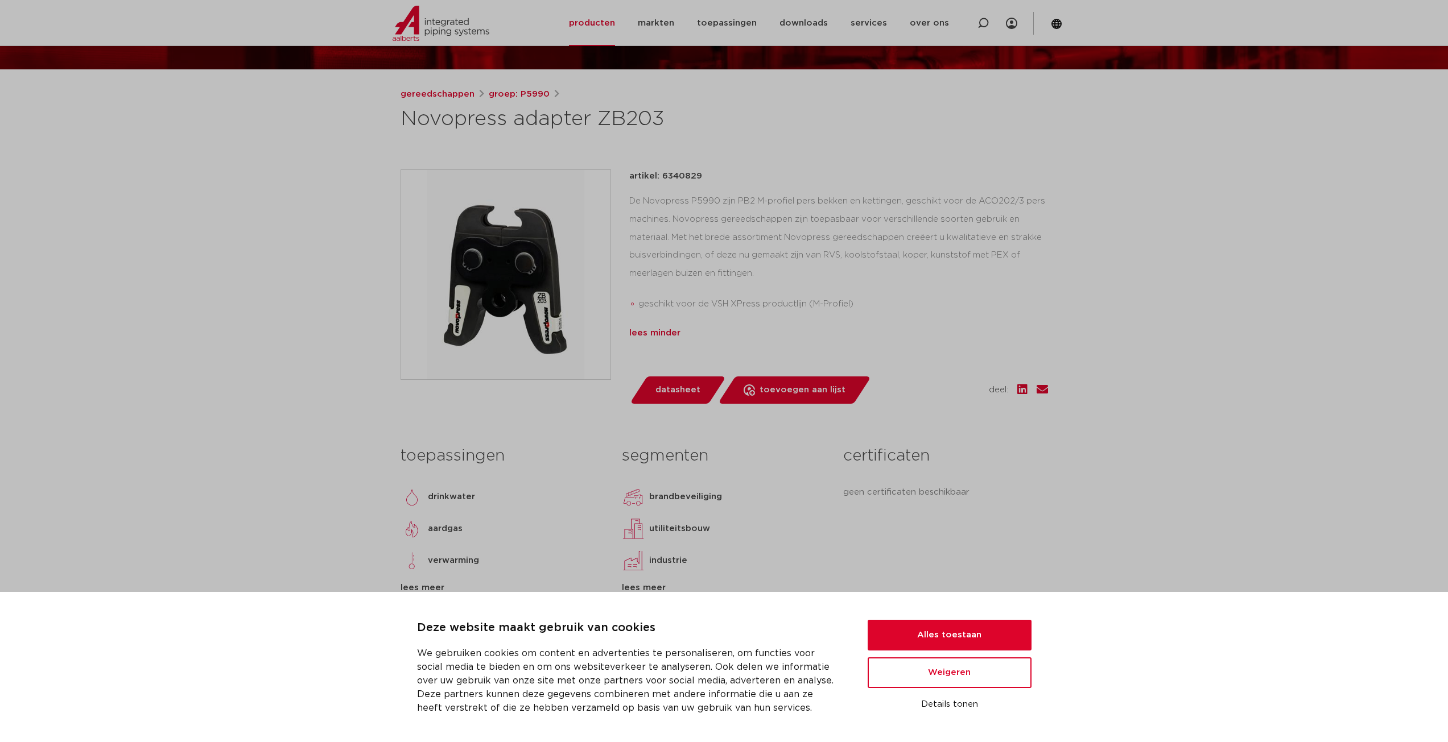
click at [660, 337] on div "lees minder" at bounding box center [838, 334] width 419 height 14
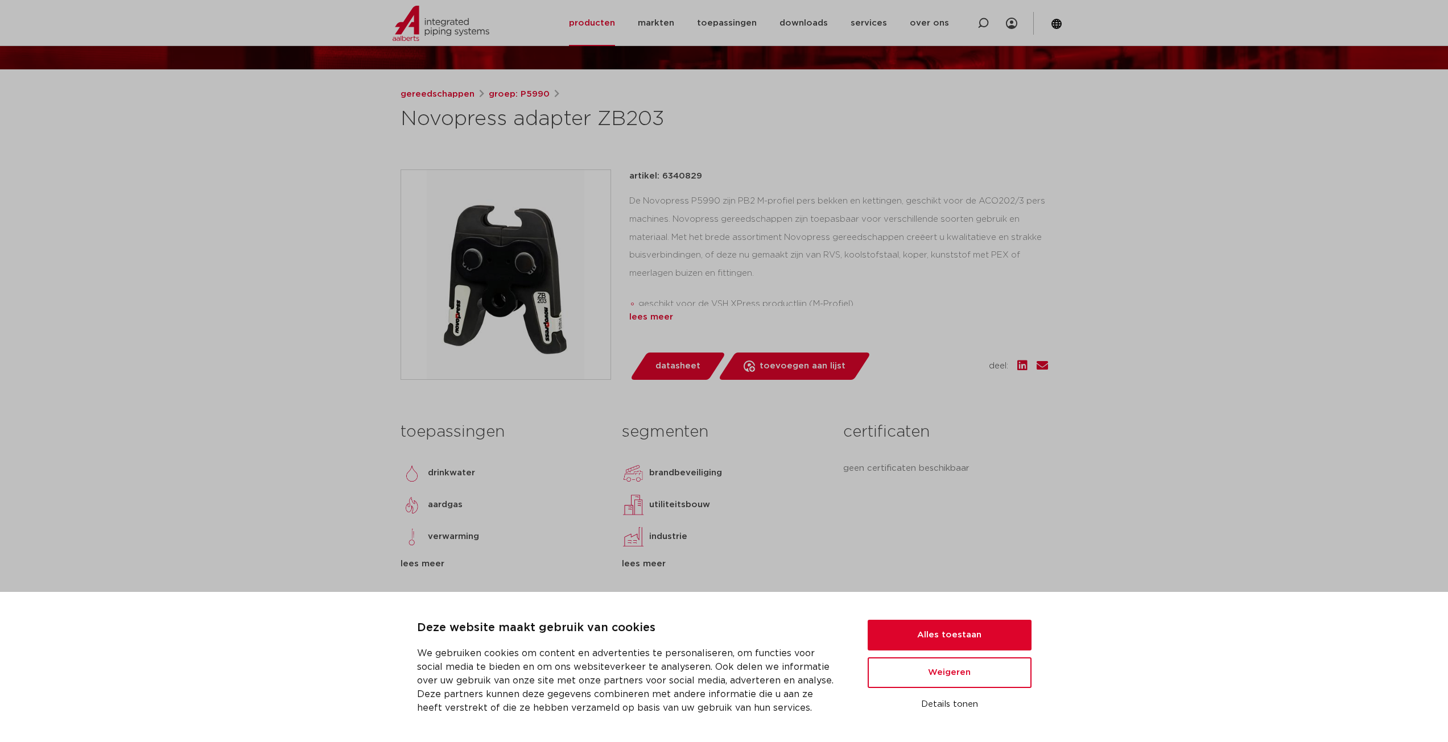
click at [663, 322] on div "lees meer" at bounding box center [838, 318] width 419 height 14
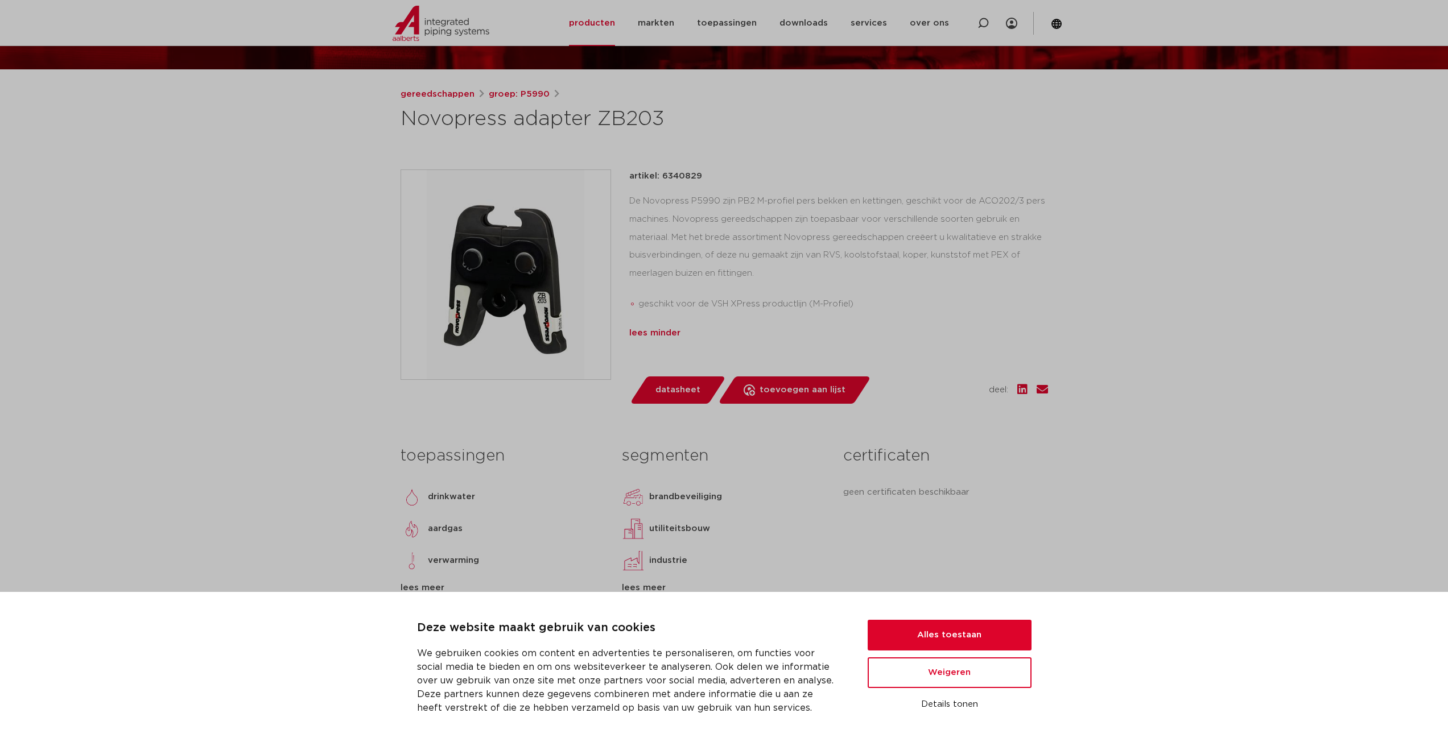
click at [662, 328] on div "lees minder" at bounding box center [838, 334] width 419 height 14
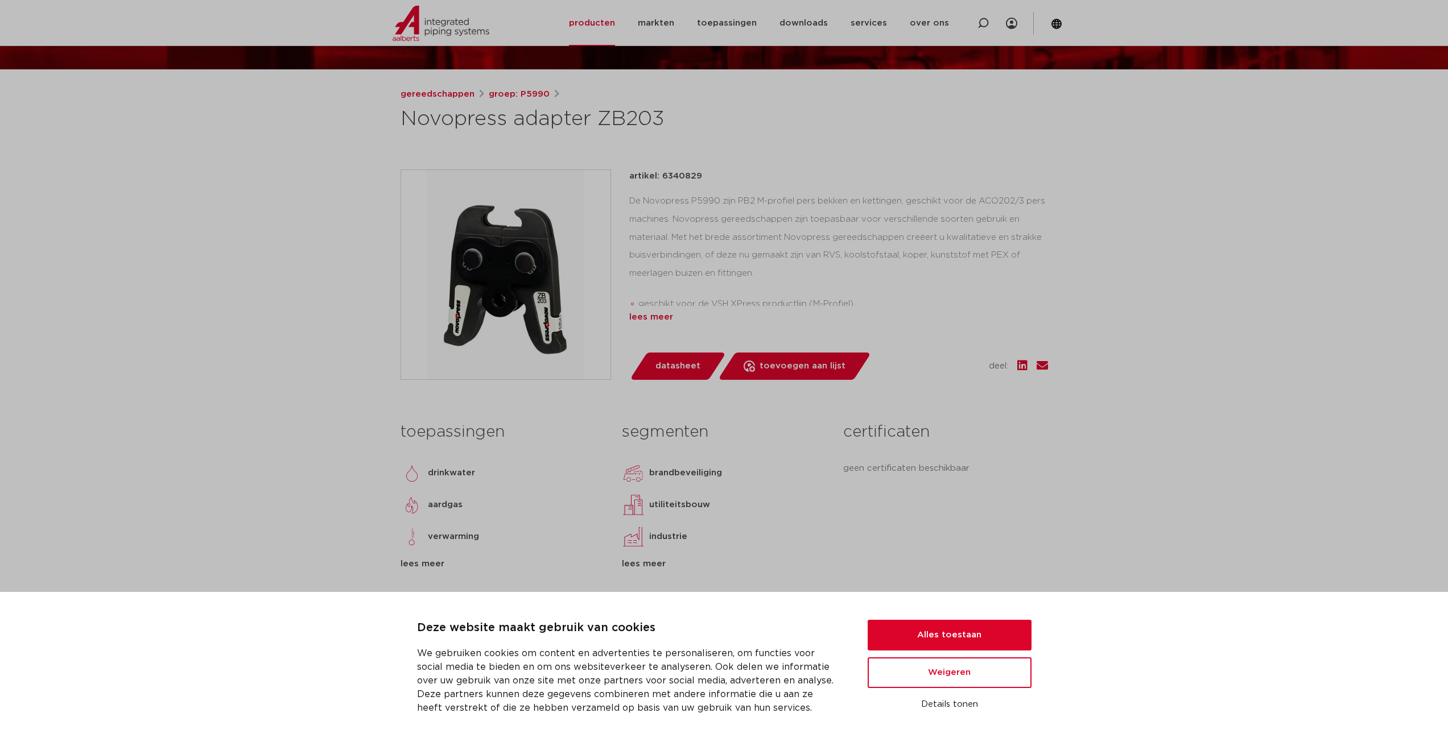
click at [660, 321] on div "lees meer" at bounding box center [838, 318] width 419 height 14
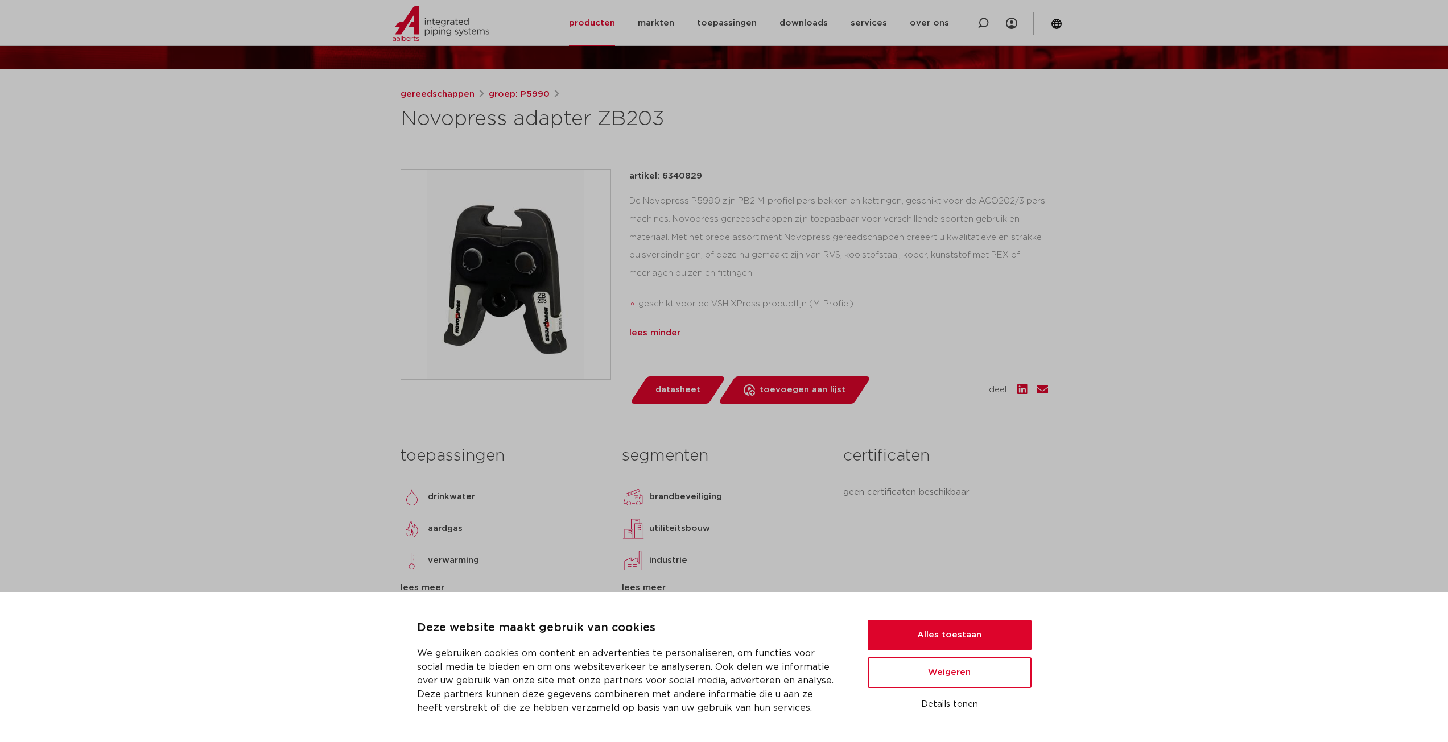
click at [654, 335] on div "lees minder" at bounding box center [838, 334] width 419 height 14
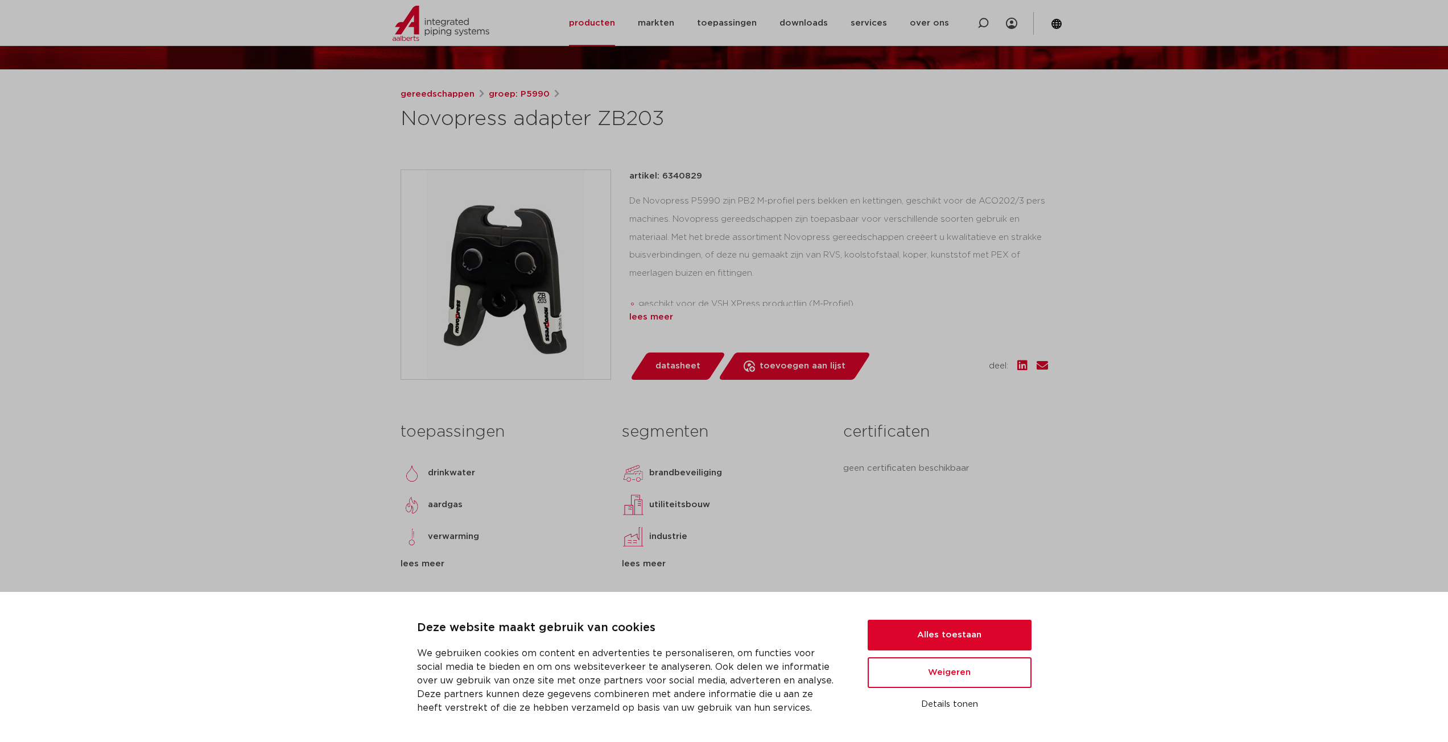
click at [664, 316] on div "lees meer" at bounding box center [838, 318] width 419 height 14
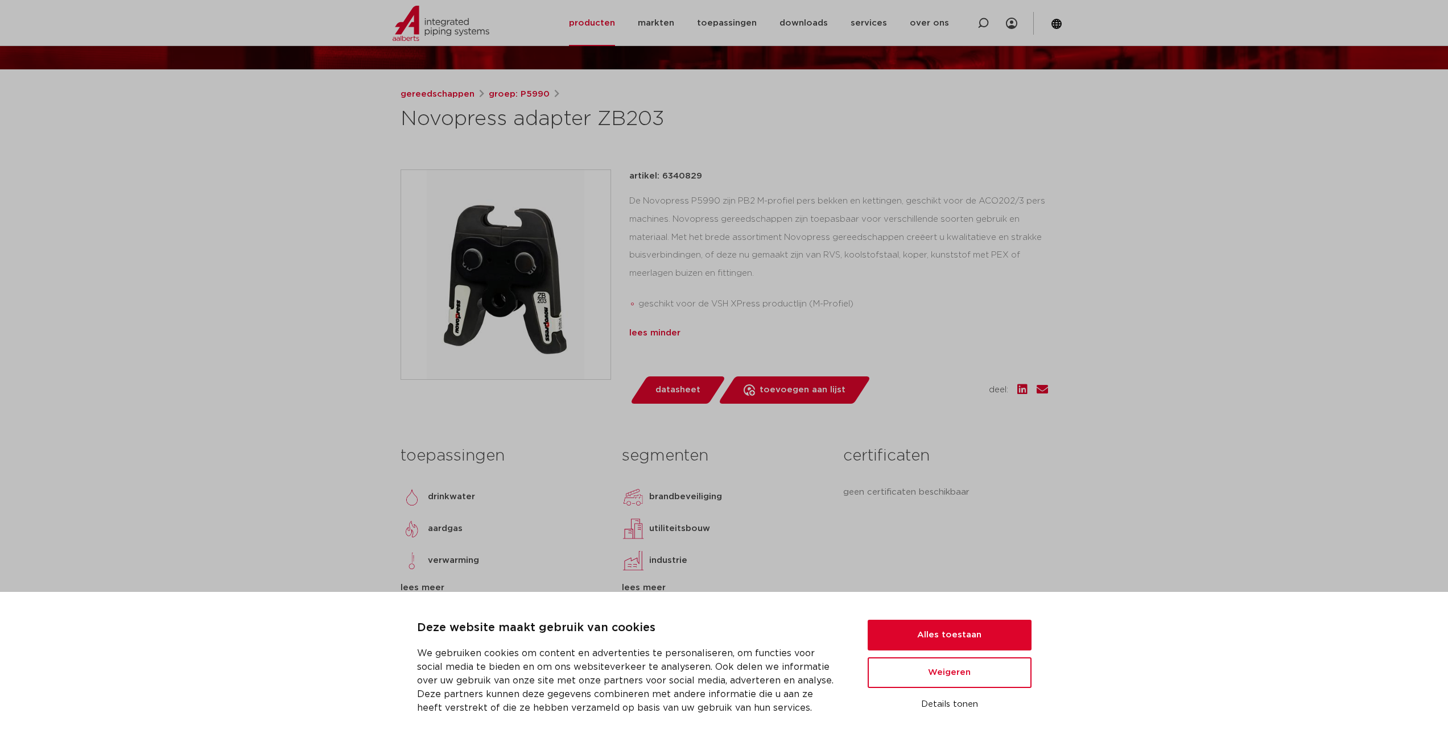
click at [662, 334] on div "lees minder" at bounding box center [838, 334] width 419 height 14
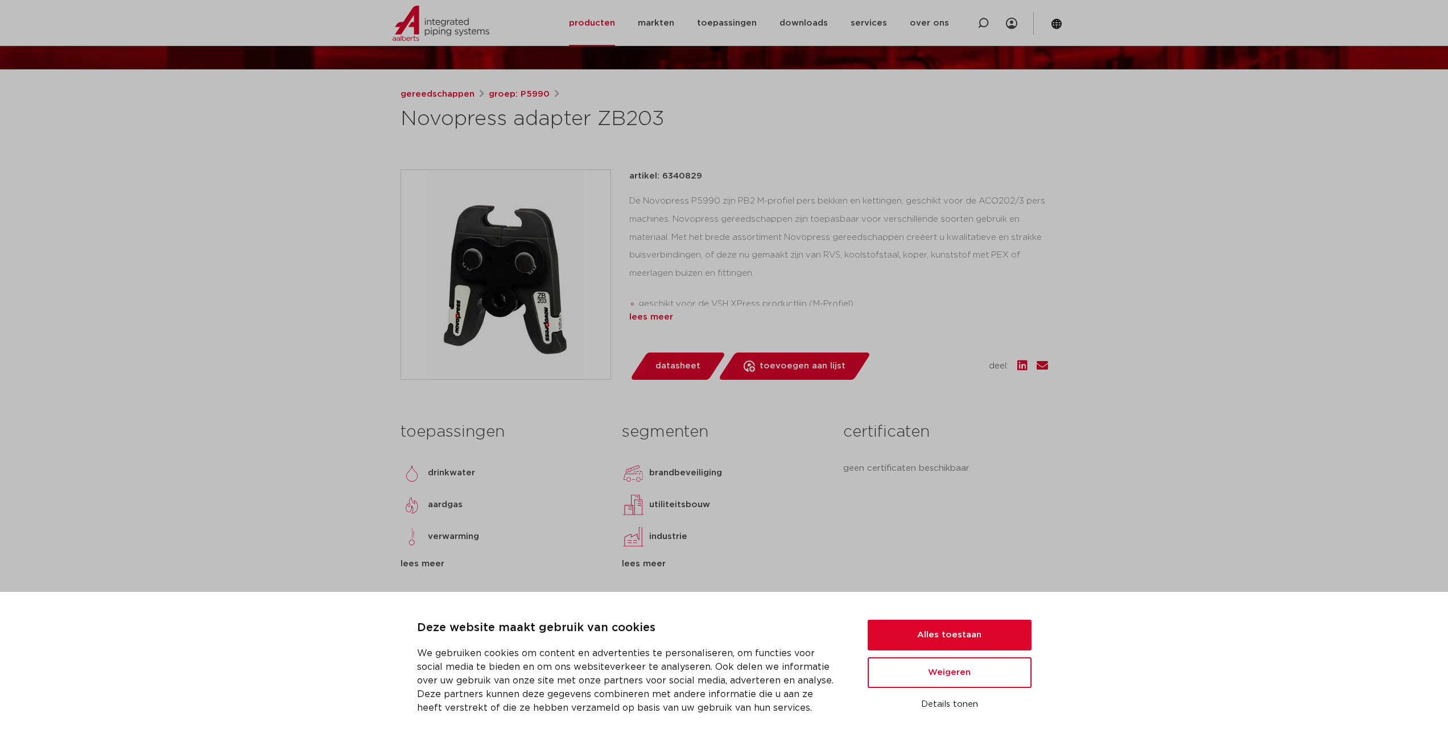
click at [662, 319] on div "lees meer" at bounding box center [838, 318] width 419 height 14
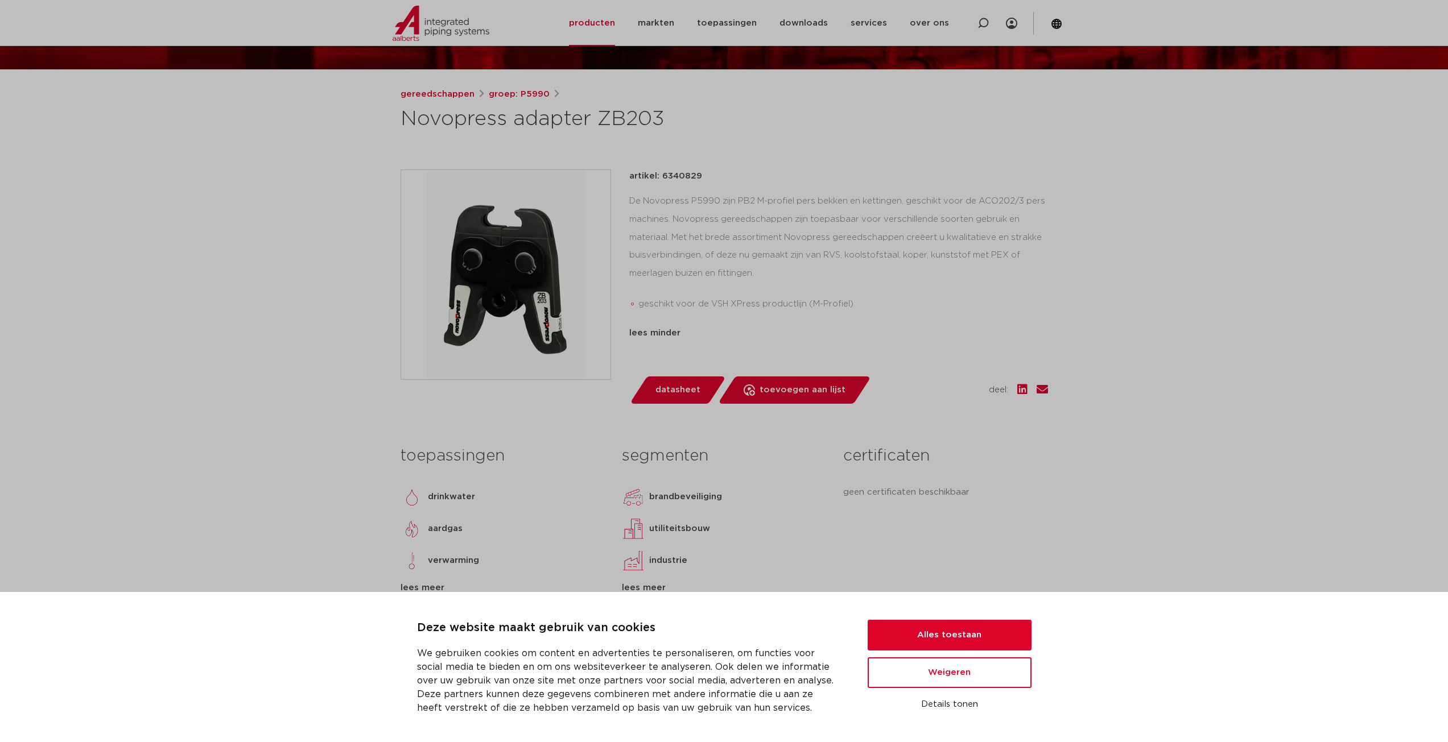
click at [659, 340] on div "artikel: 6340829 De Novopress P5990 zijn PB2 M-profiel pers bekken en kettingen…" at bounding box center [838, 273] width 419 height 207
click at [661, 328] on div "lees minder" at bounding box center [838, 334] width 419 height 14
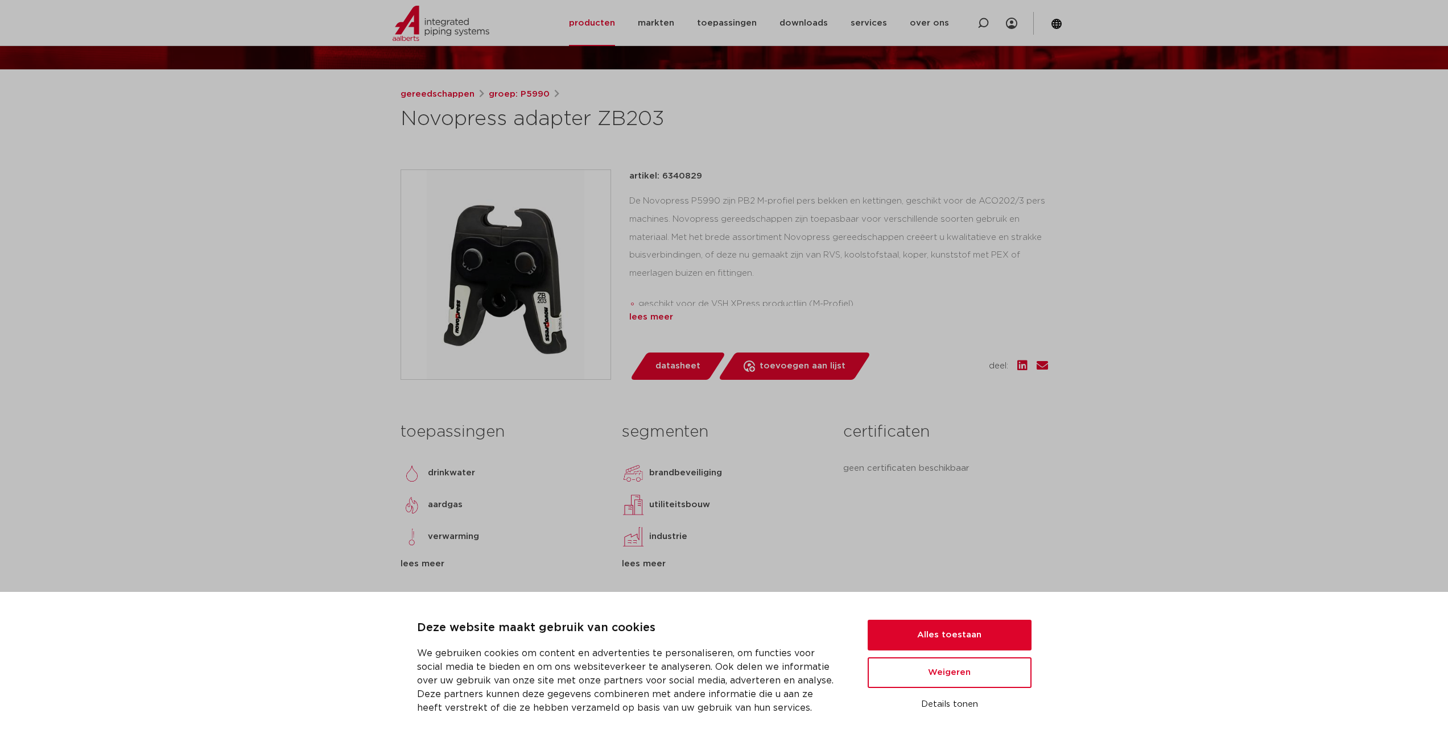
click at [666, 317] on div "lees meer" at bounding box center [838, 318] width 419 height 14
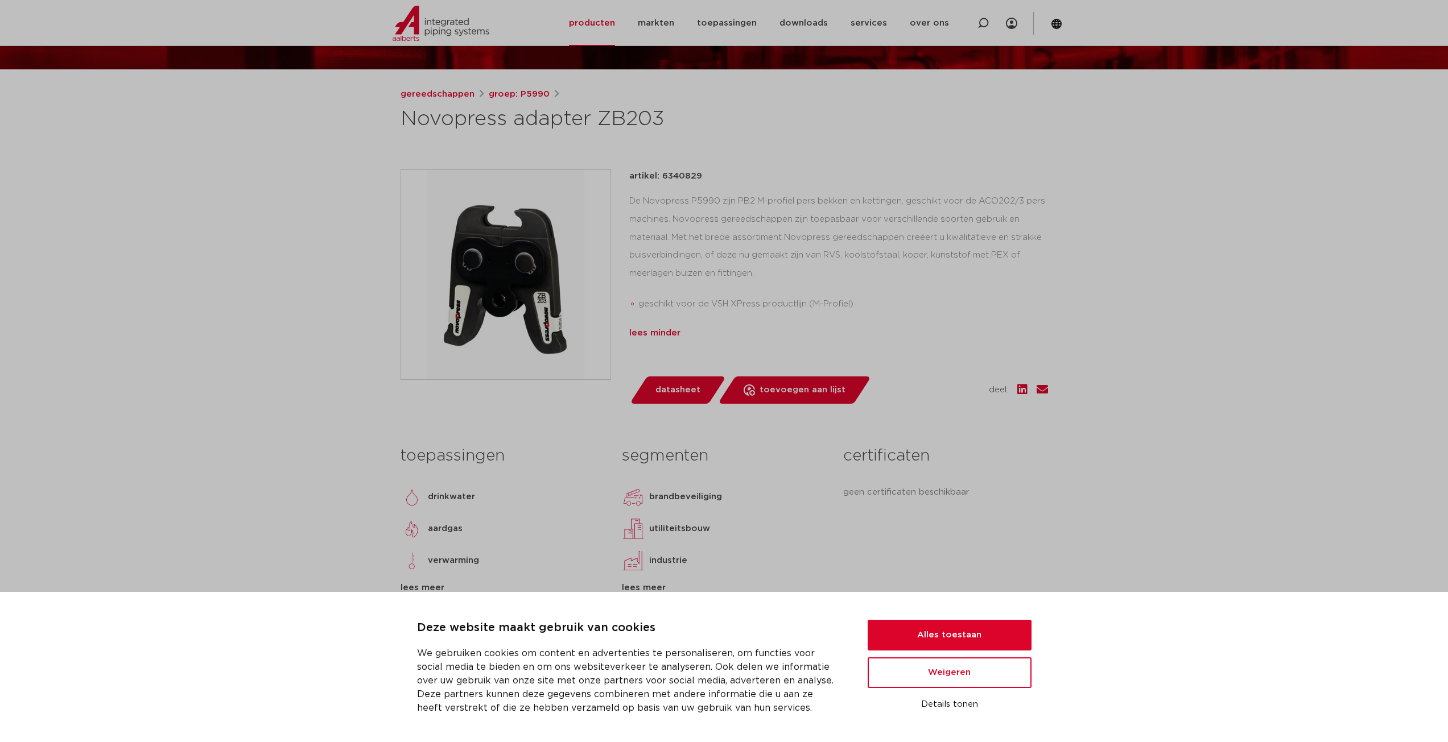
click at [661, 335] on div "lees minder" at bounding box center [838, 334] width 419 height 14
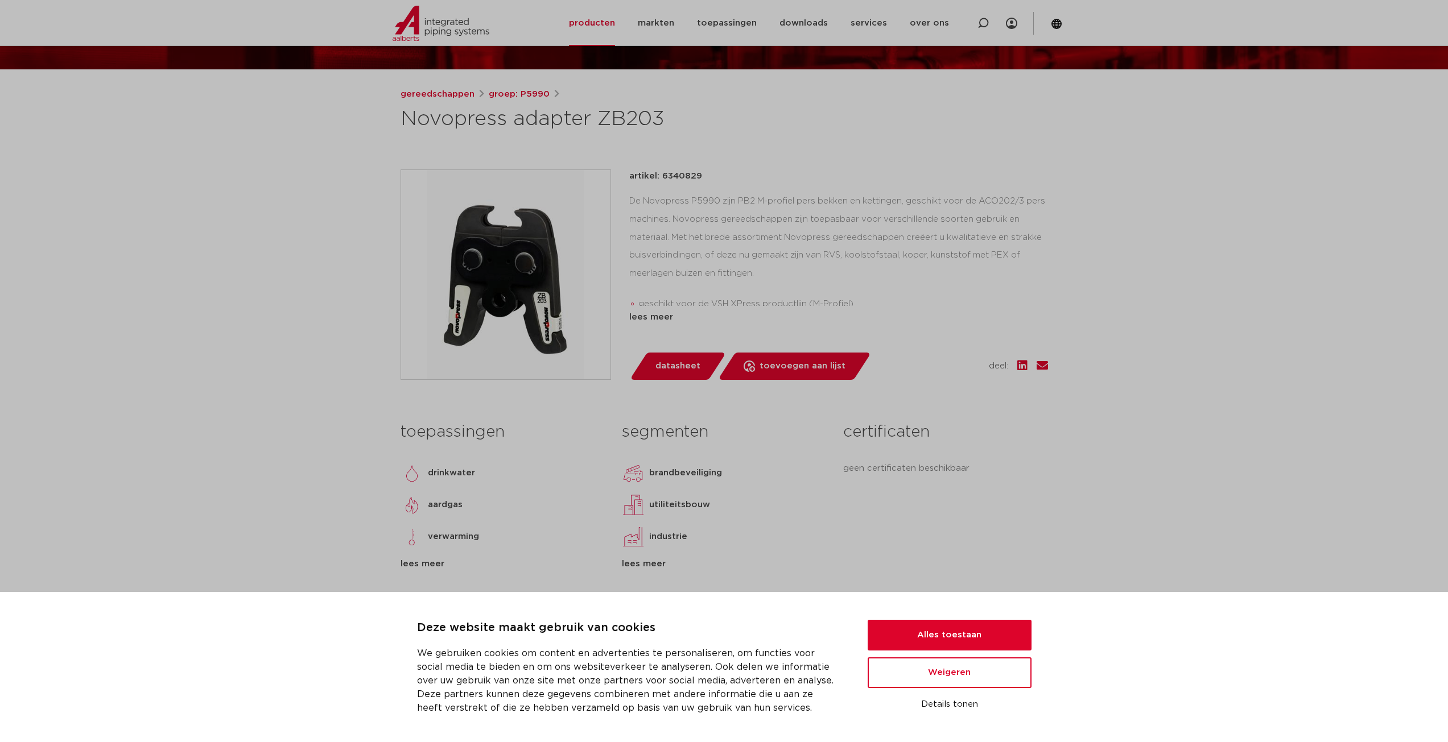
click at [661, 335] on div "artikel: 6340829 De Novopress P5990 zijn PB2 M-profiel pers bekken en kettingen…" at bounding box center [838, 275] width 419 height 211
click at [663, 322] on div "lees meer" at bounding box center [838, 318] width 419 height 14
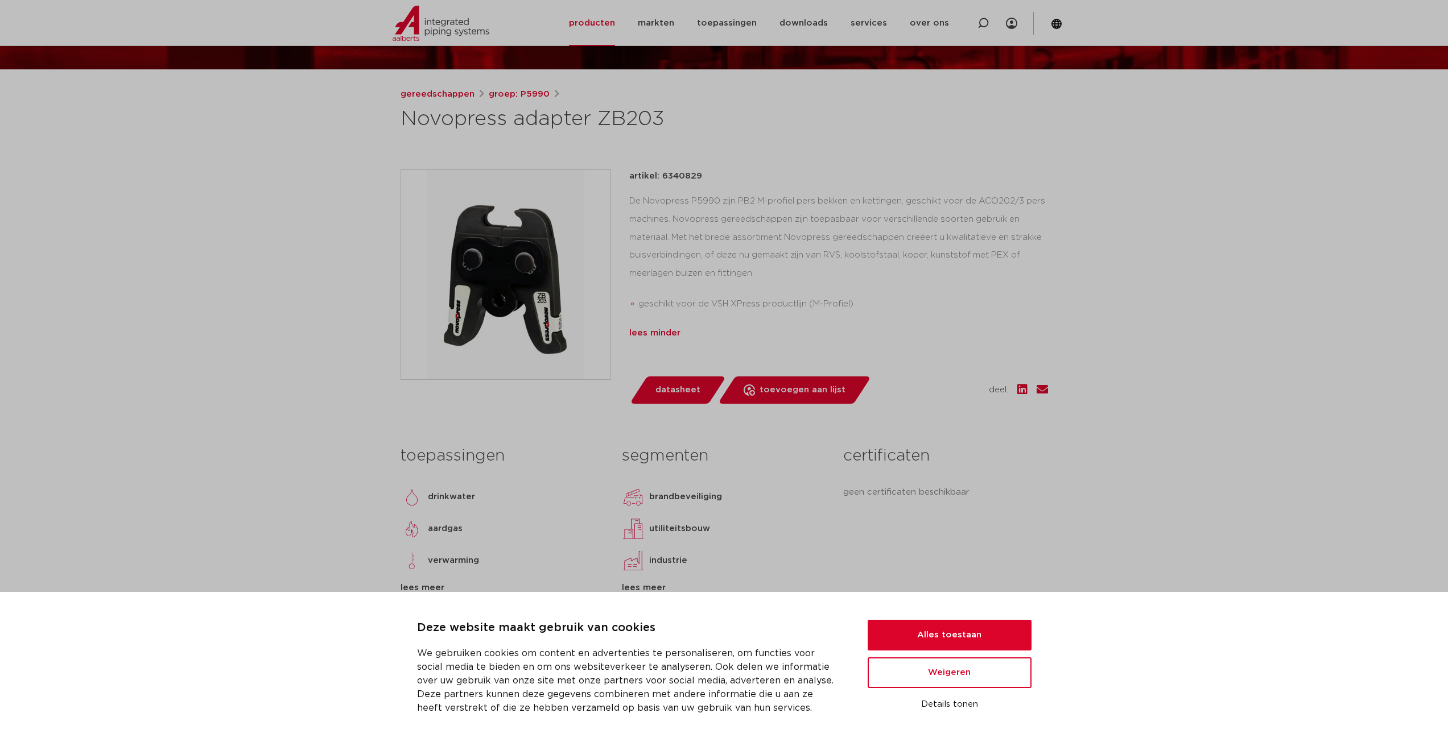
click at [659, 329] on div "lees minder" at bounding box center [838, 334] width 419 height 14
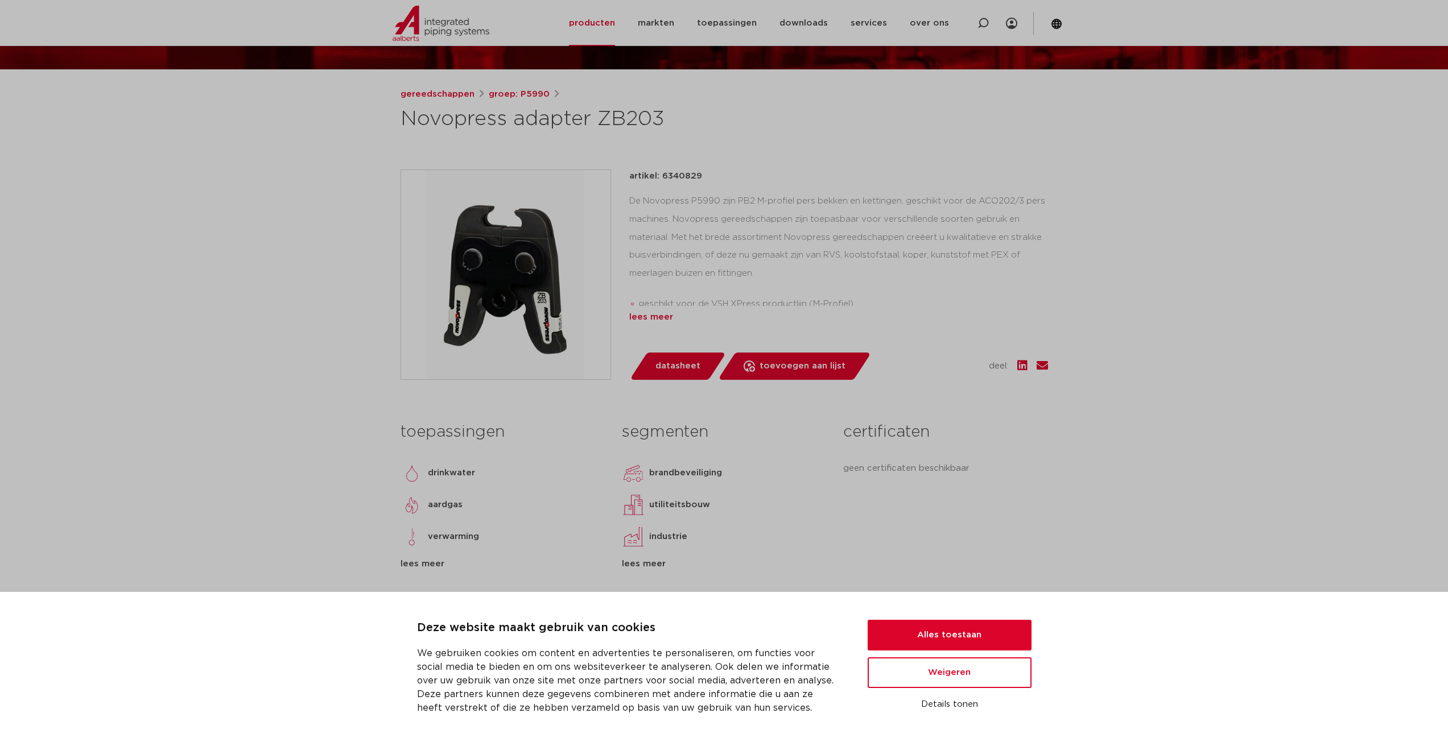
click at [659, 320] on div "lees meer" at bounding box center [838, 318] width 419 height 14
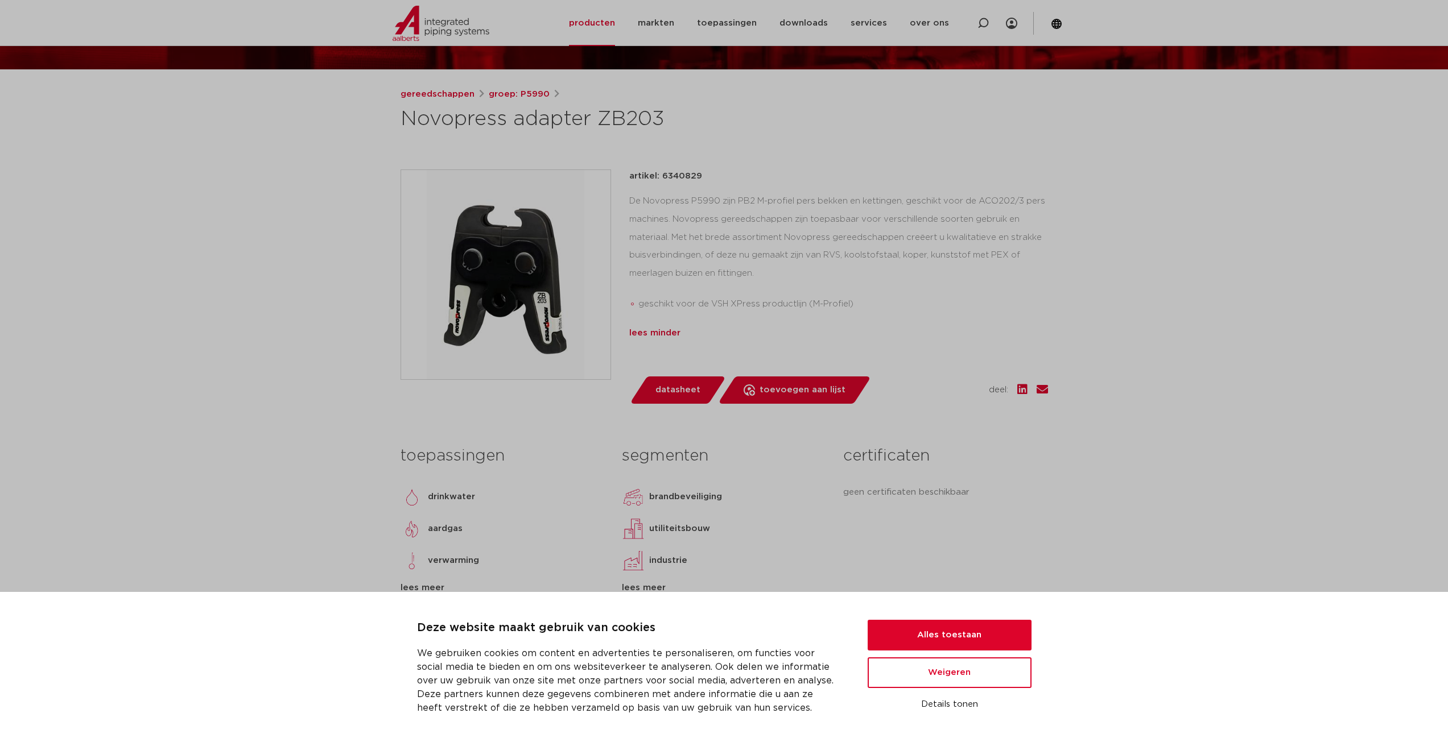
click at [656, 331] on div "lees minder" at bounding box center [838, 334] width 419 height 14
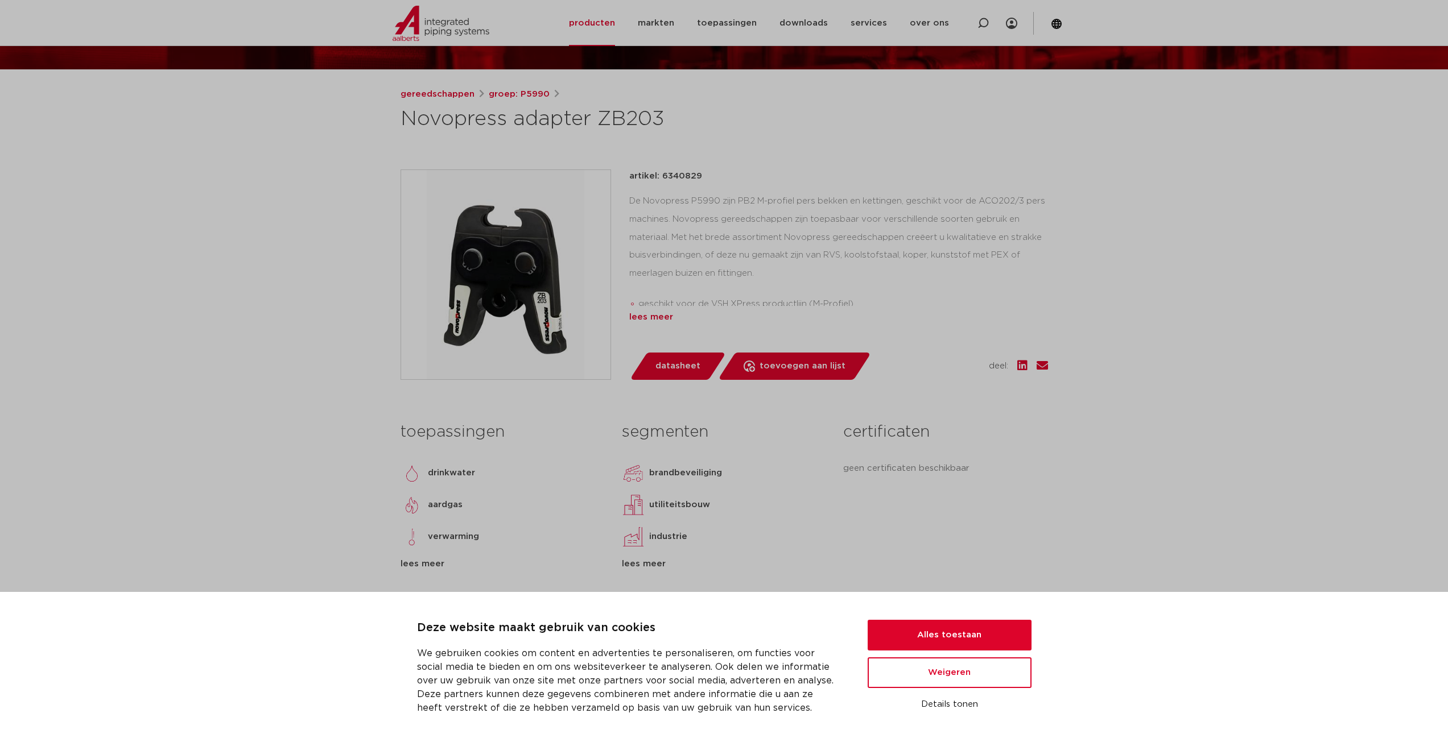
click at [658, 317] on div "lees meer" at bounding box center [838, 318] width 419 height 14
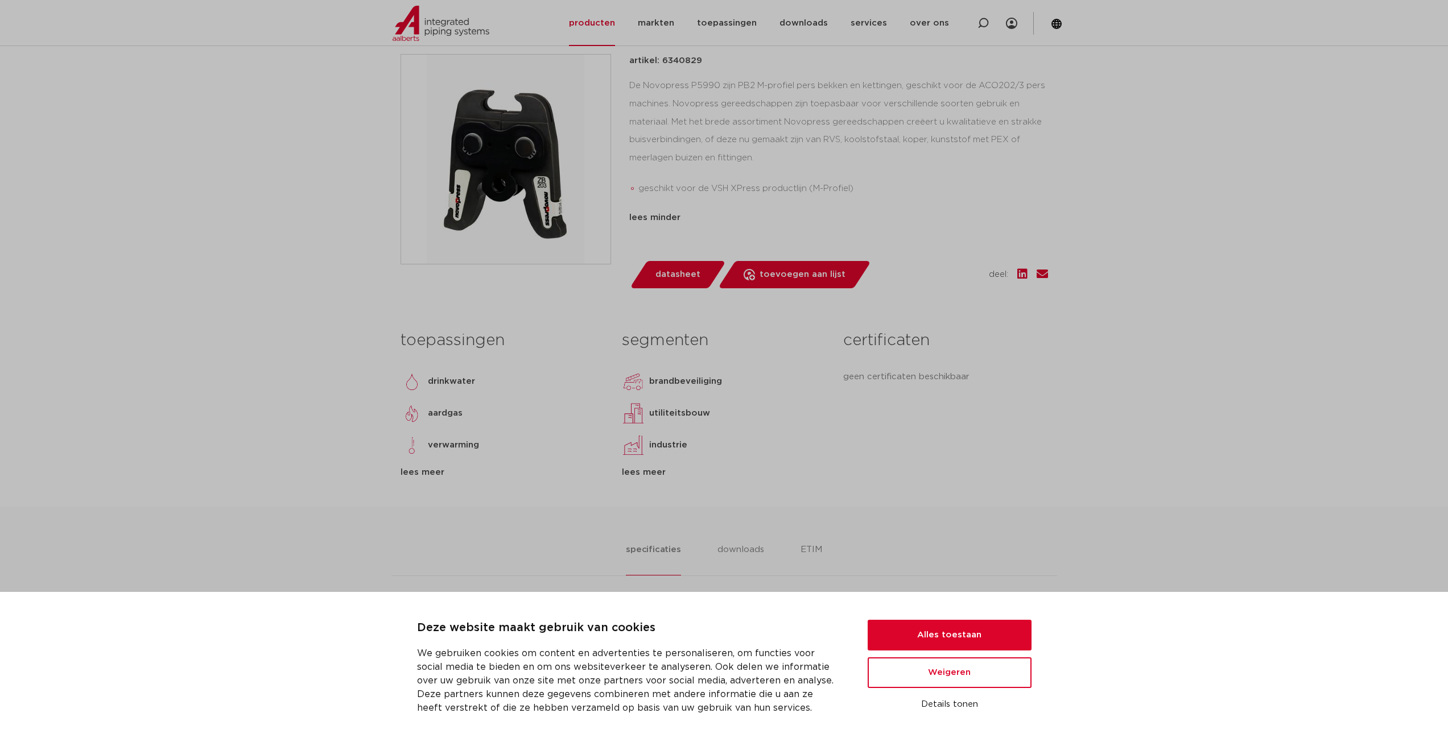
scroll to position [228, 0]
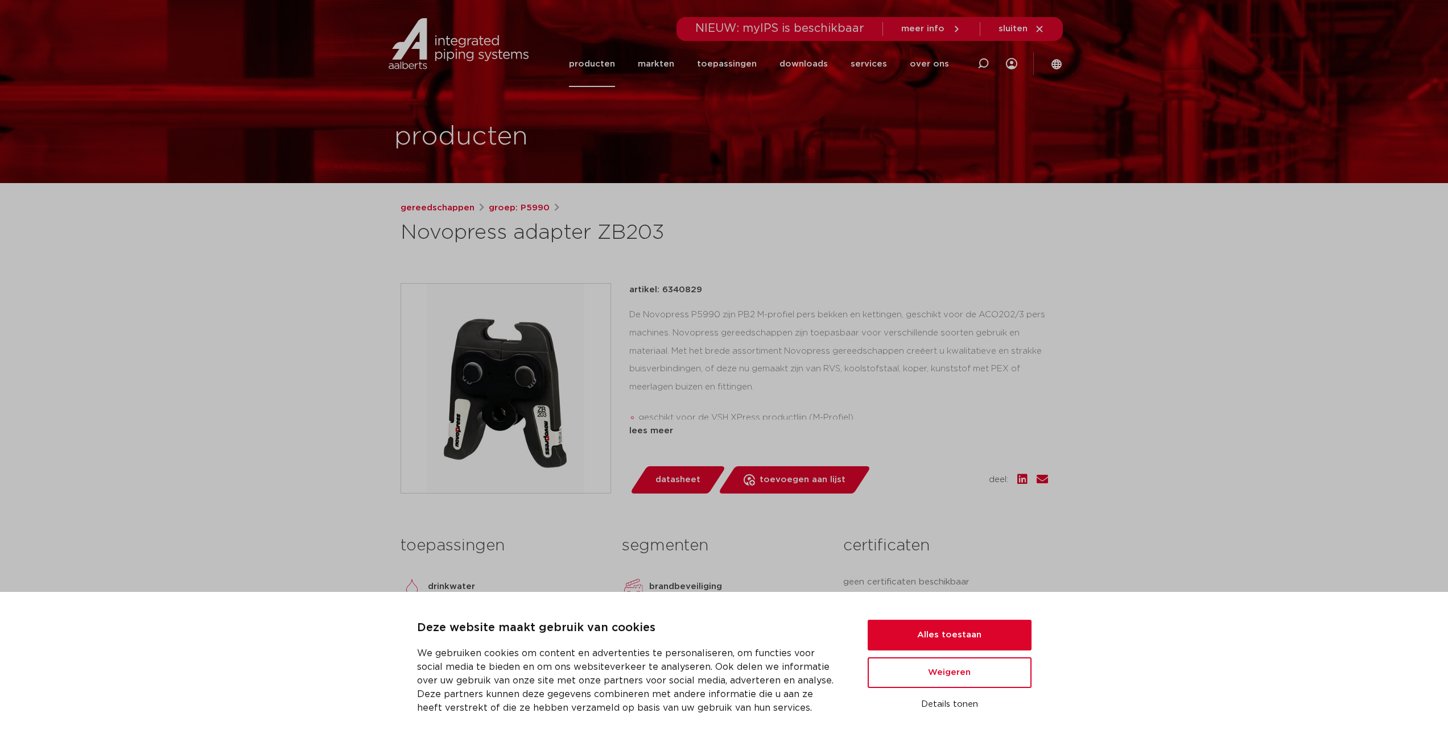
drag, startPoint x: 509, startPoint y: 236, endPoint x: 591, endPoint y: 235, distance: 81.9
click at [591, 235] on h1 "Novopress adapter ZB203" at bounding box center [614, 233] width 427 height 27
